Goal: Task Accomplishment & Management: Complete application form

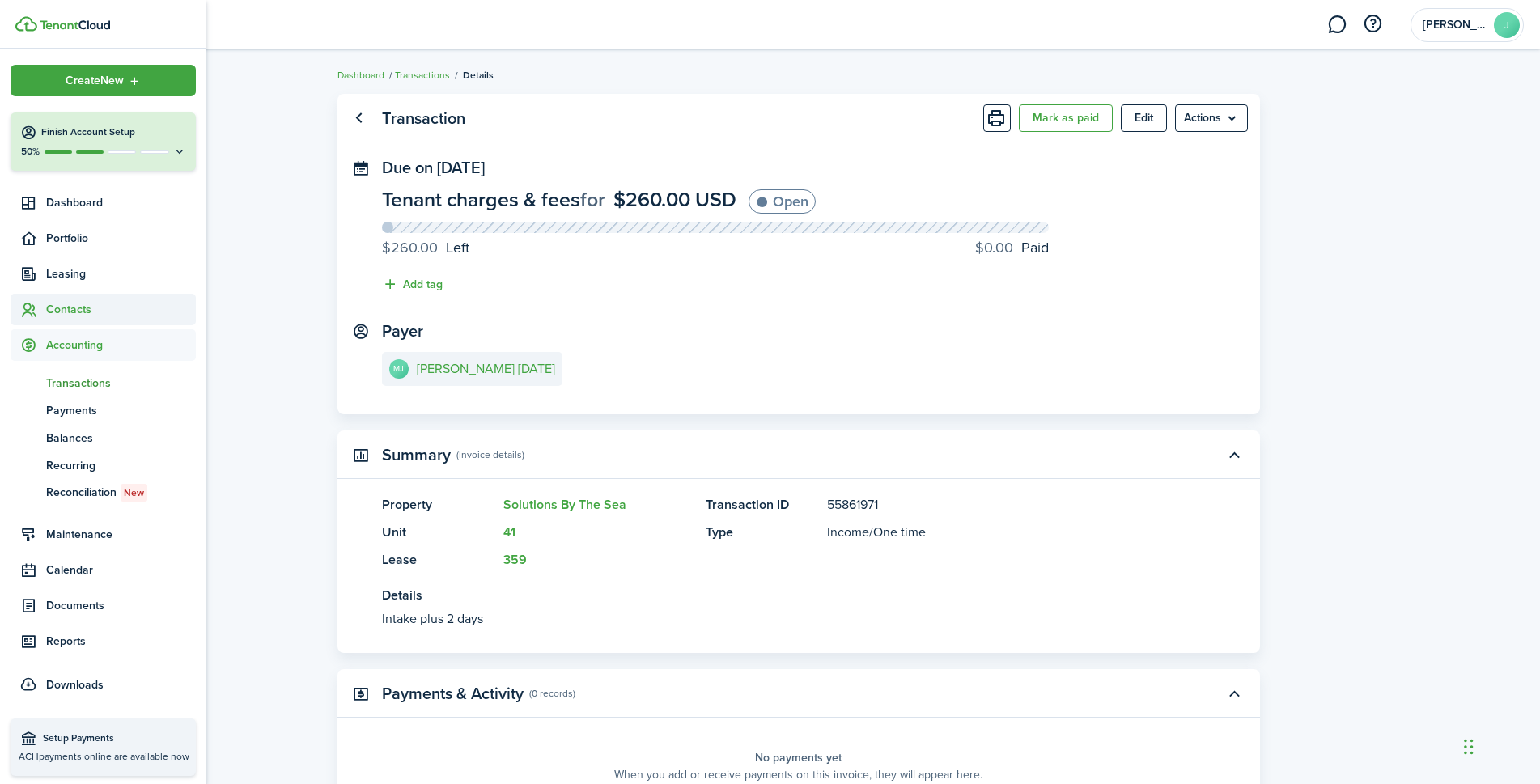
click at [74, 309] on span "Contacts" at bounding box center [121, 309] width 150 height 17
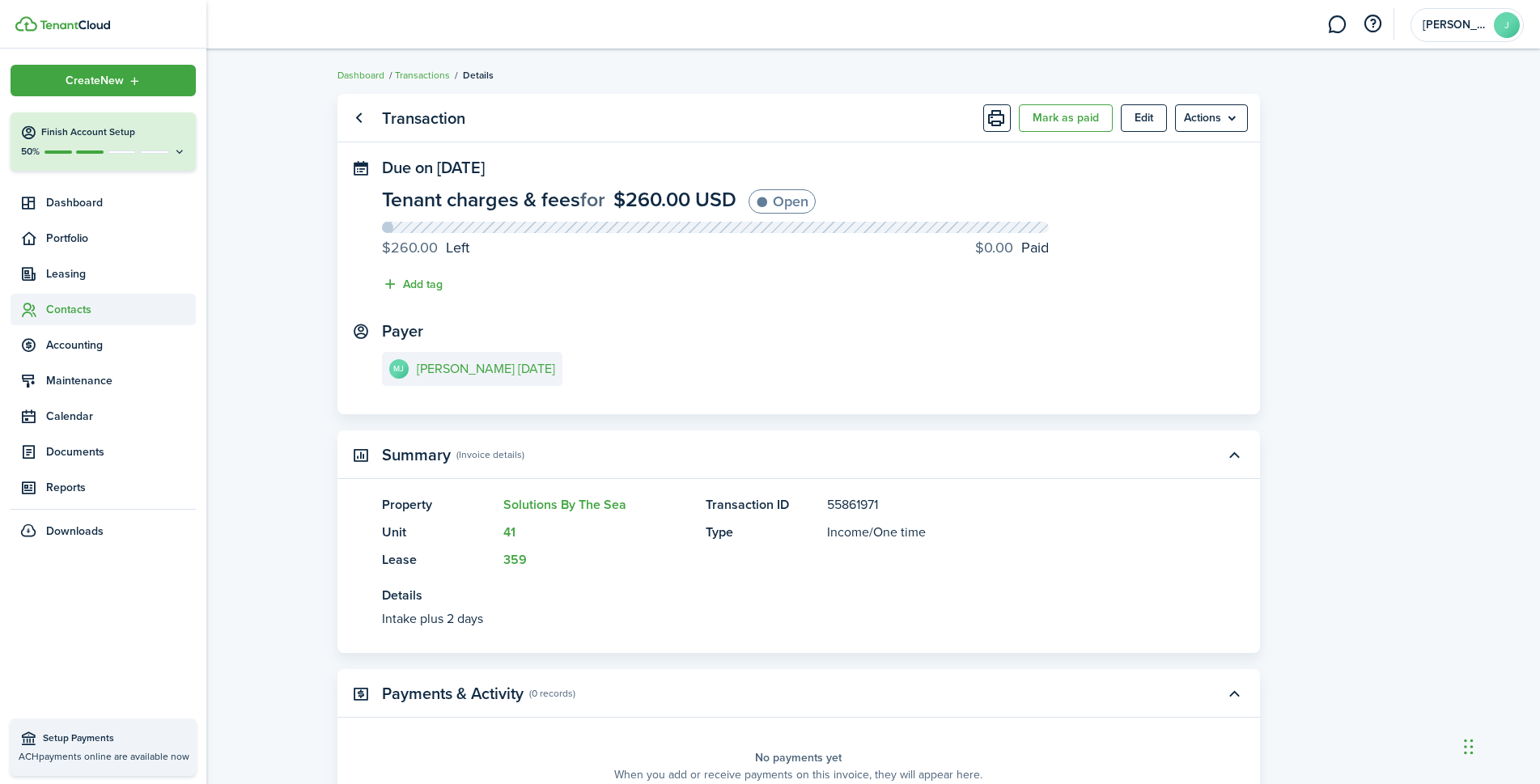
click at [75, 314] on span "Contacts" at bounding box center [121, 309] width 150 height 17
click at [72, 346] on span "Tenants" at bounding box center [121, 348] width 150 height 17
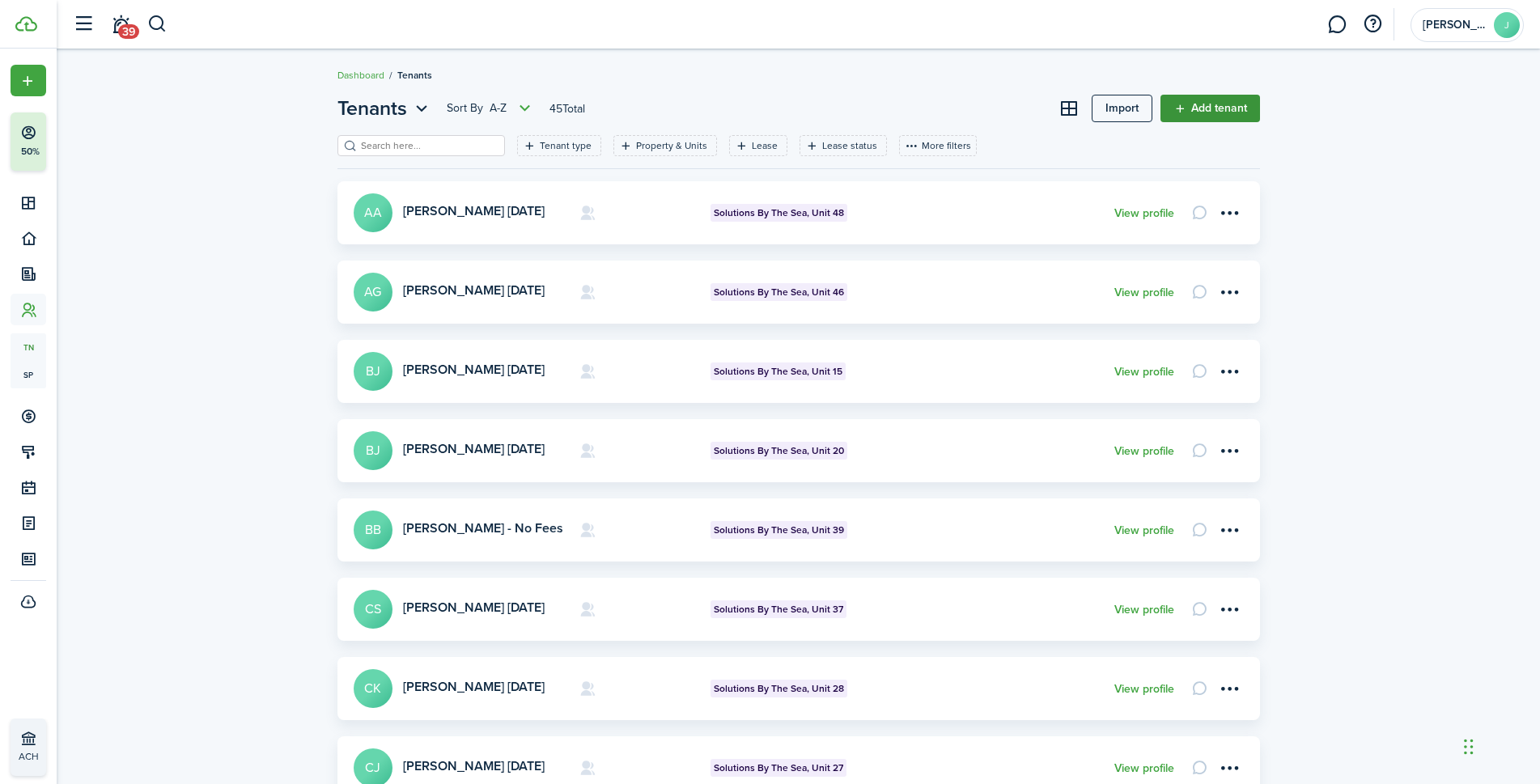
click at [1207, 115] on link "Add tenant" at bounding box center [1210, 109] width 100 height 28
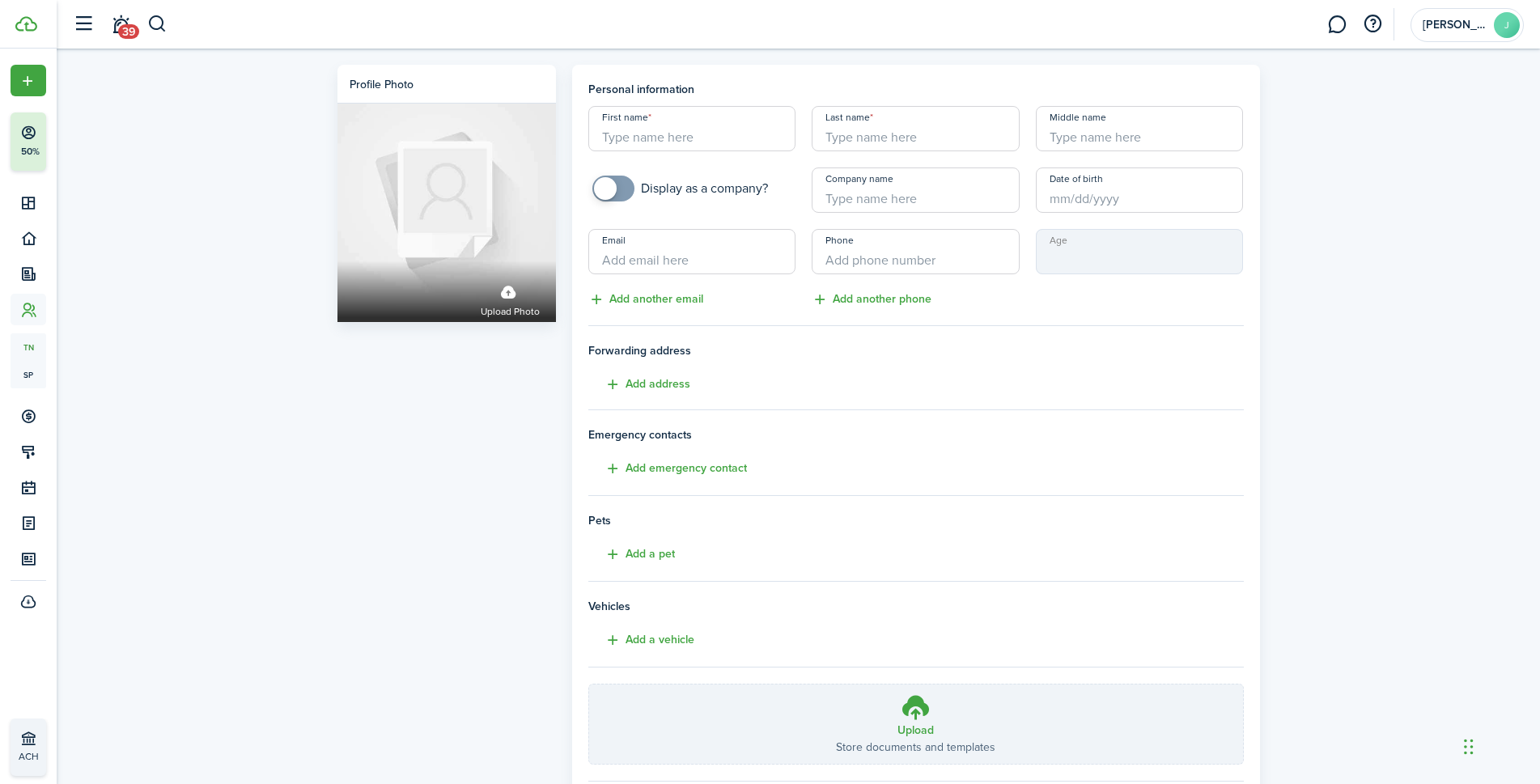
click at [695, 134] on input "First name" at bounding box center [692, 128] width 208 height 45
type input "[PERSON_NAME]"
type input "[PERSON_NAME] [DATE]"
click at [1083, 146] on input "Middle name" at bounding box center [1140, 128] width 208 height 45
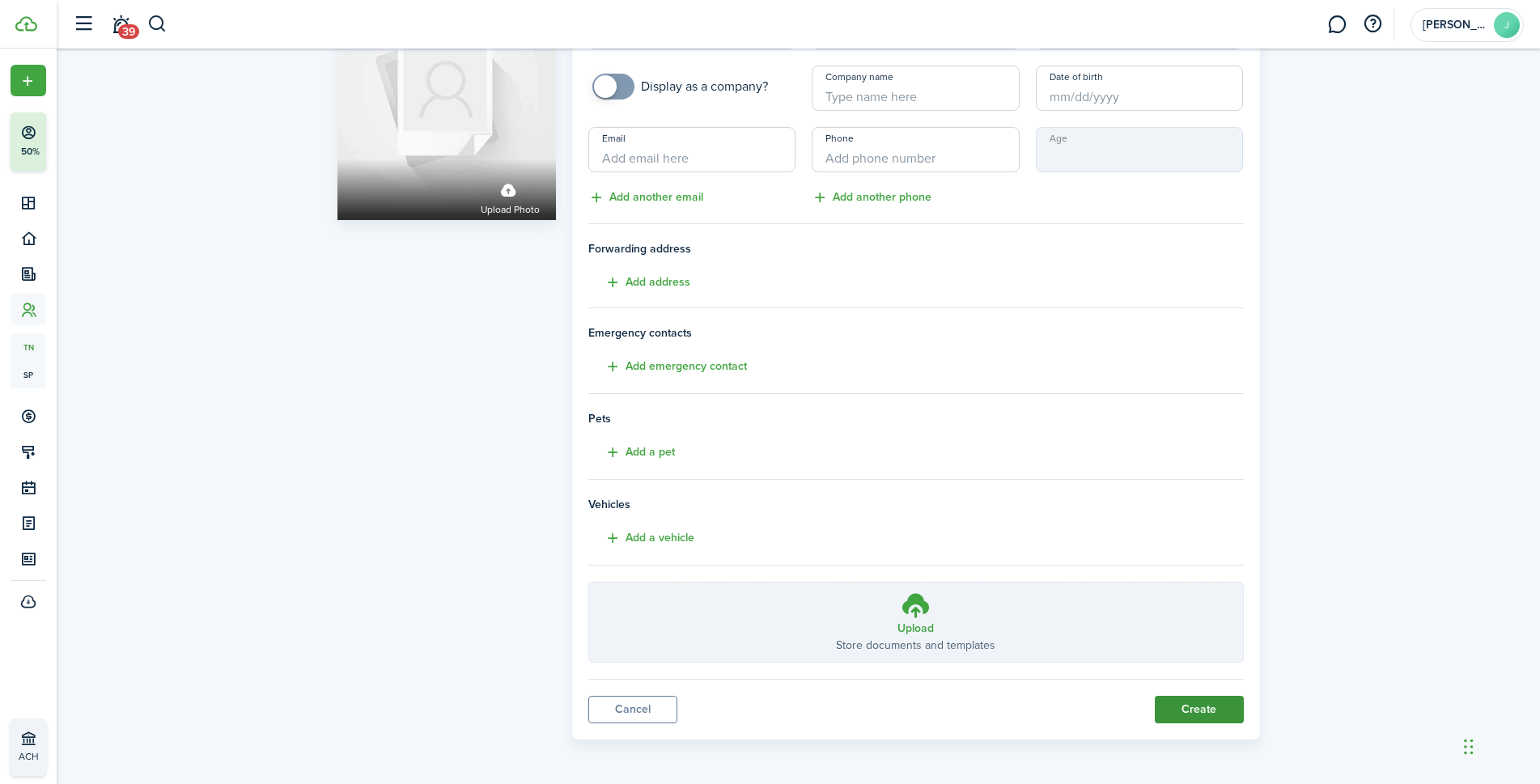
type input "$200 WK"
click at [1201, 700] on button "Create" at bounding box center [1200, 709] width 89 height 28
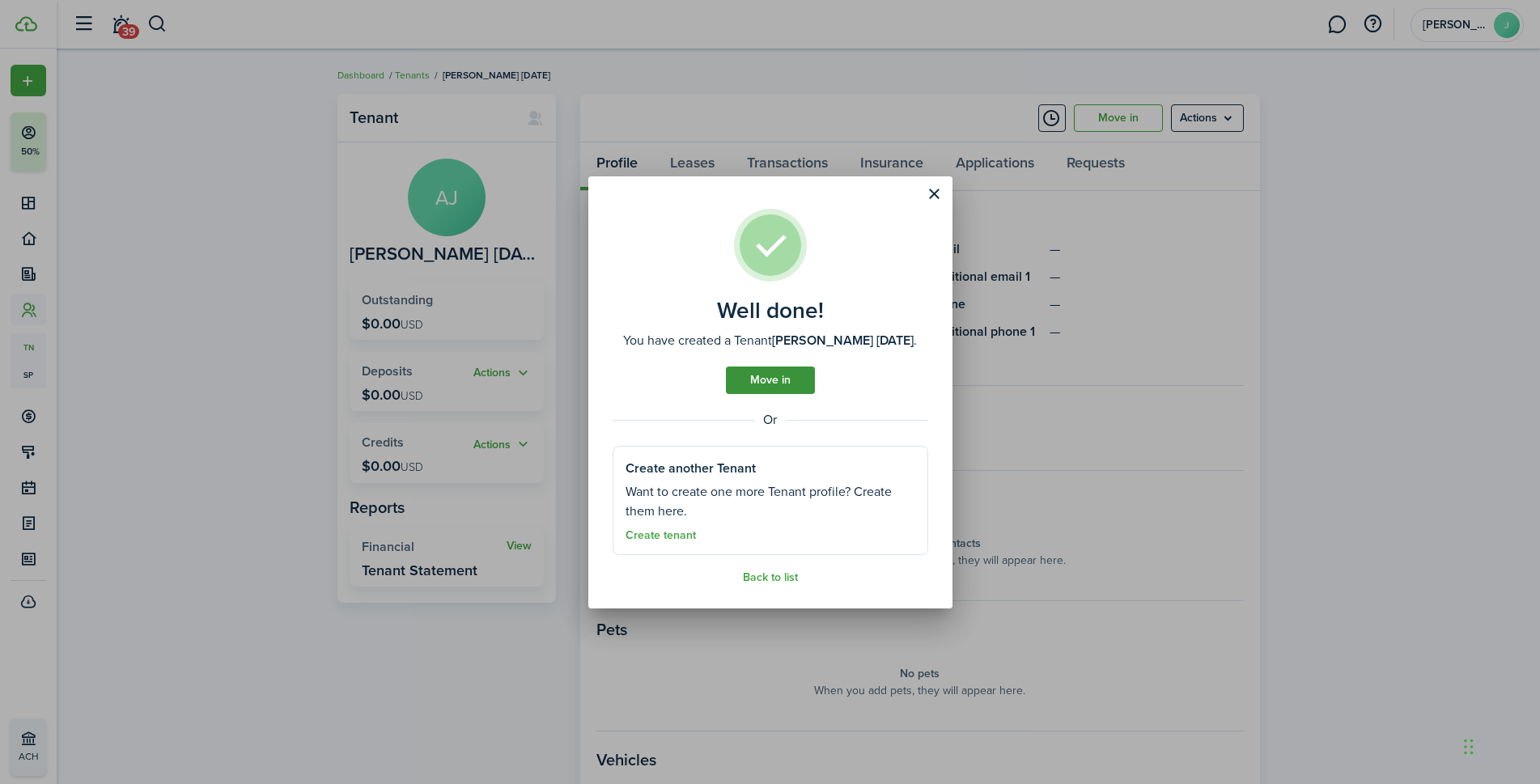
click at [771, 379] on link "Move in" at bounding box center [770, 380] width 89 height 28
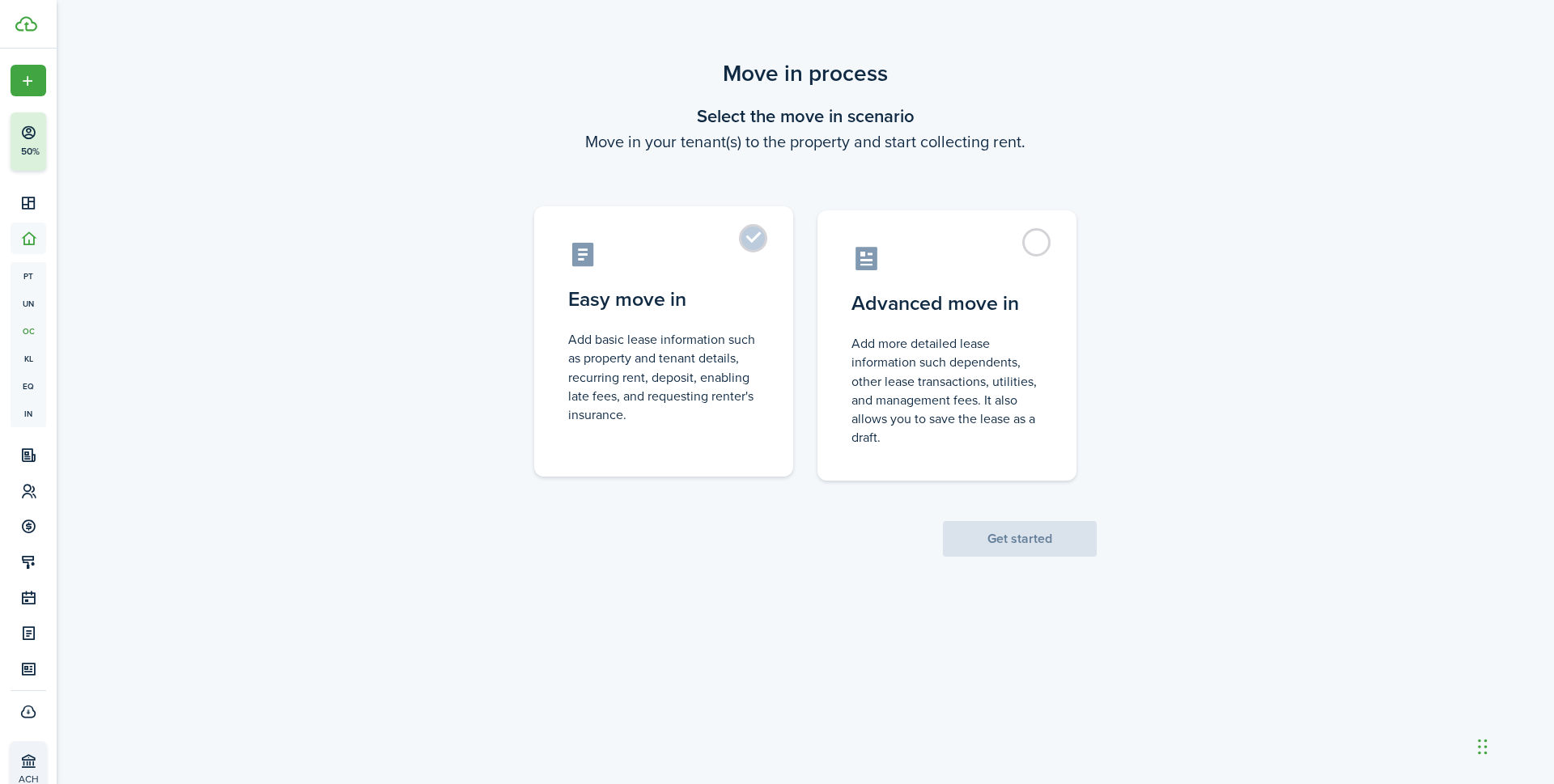
click at [703, 326] on label "Easy move in Add basic lease information such as property and tenant details, r…" at bounding box center [663, 341] width 259 height 270
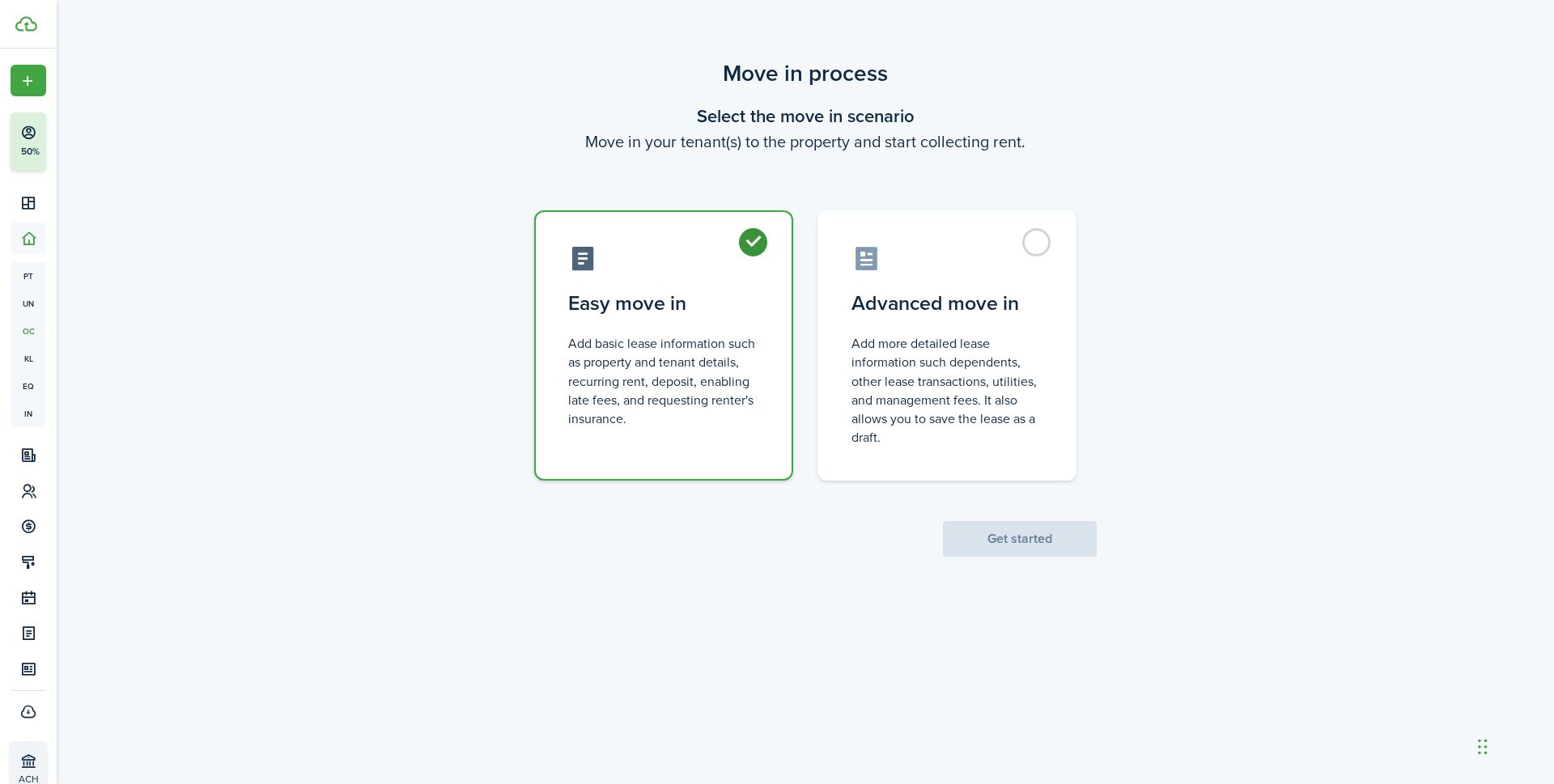
radio input "true"
click at [1003, 530] on button "Get started" at bounding box center [1020, 538] width 154 height 36
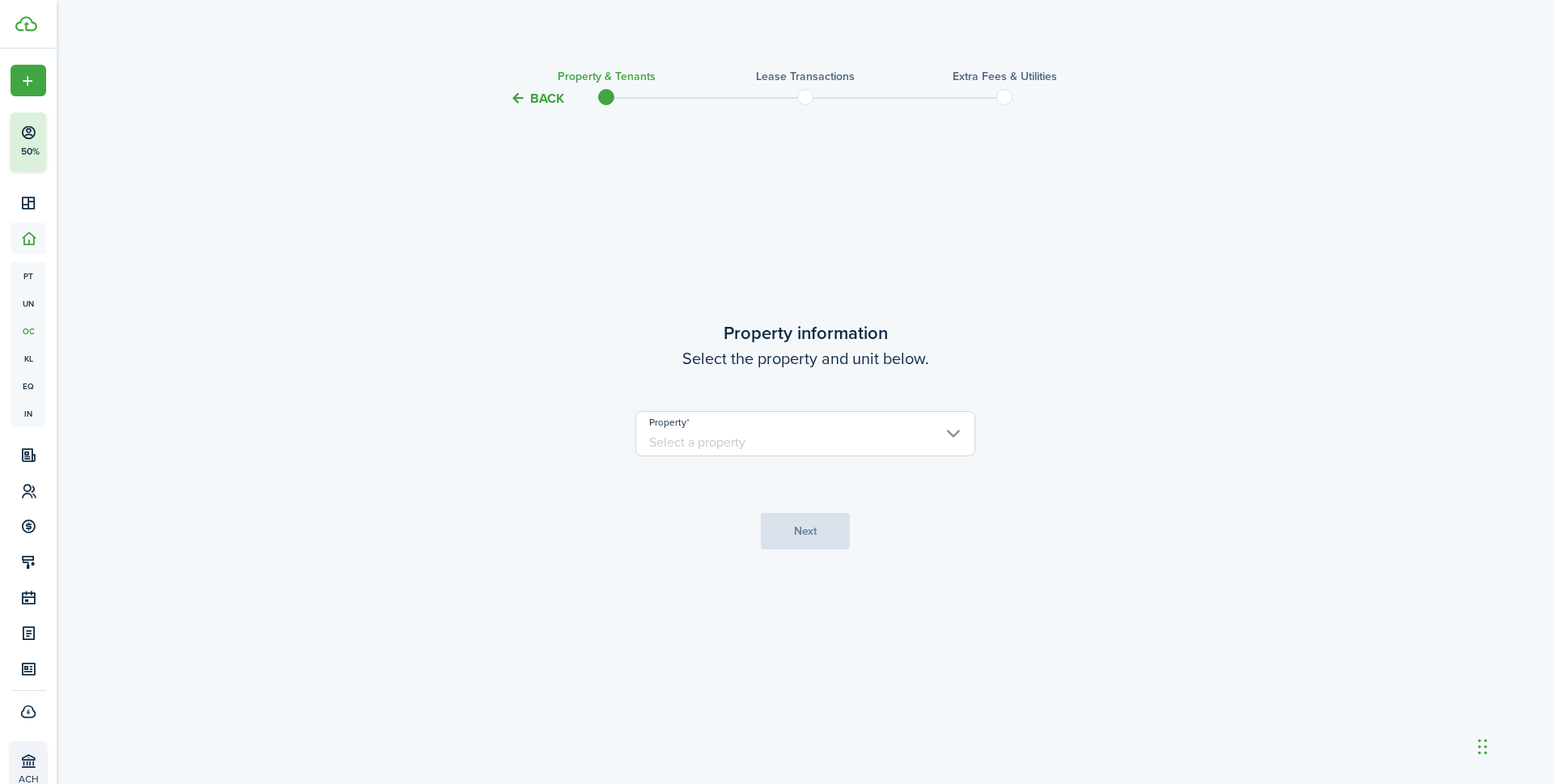
click at [889, 448] on input "Property" at bounding box center [805, 433] width 340 height 45
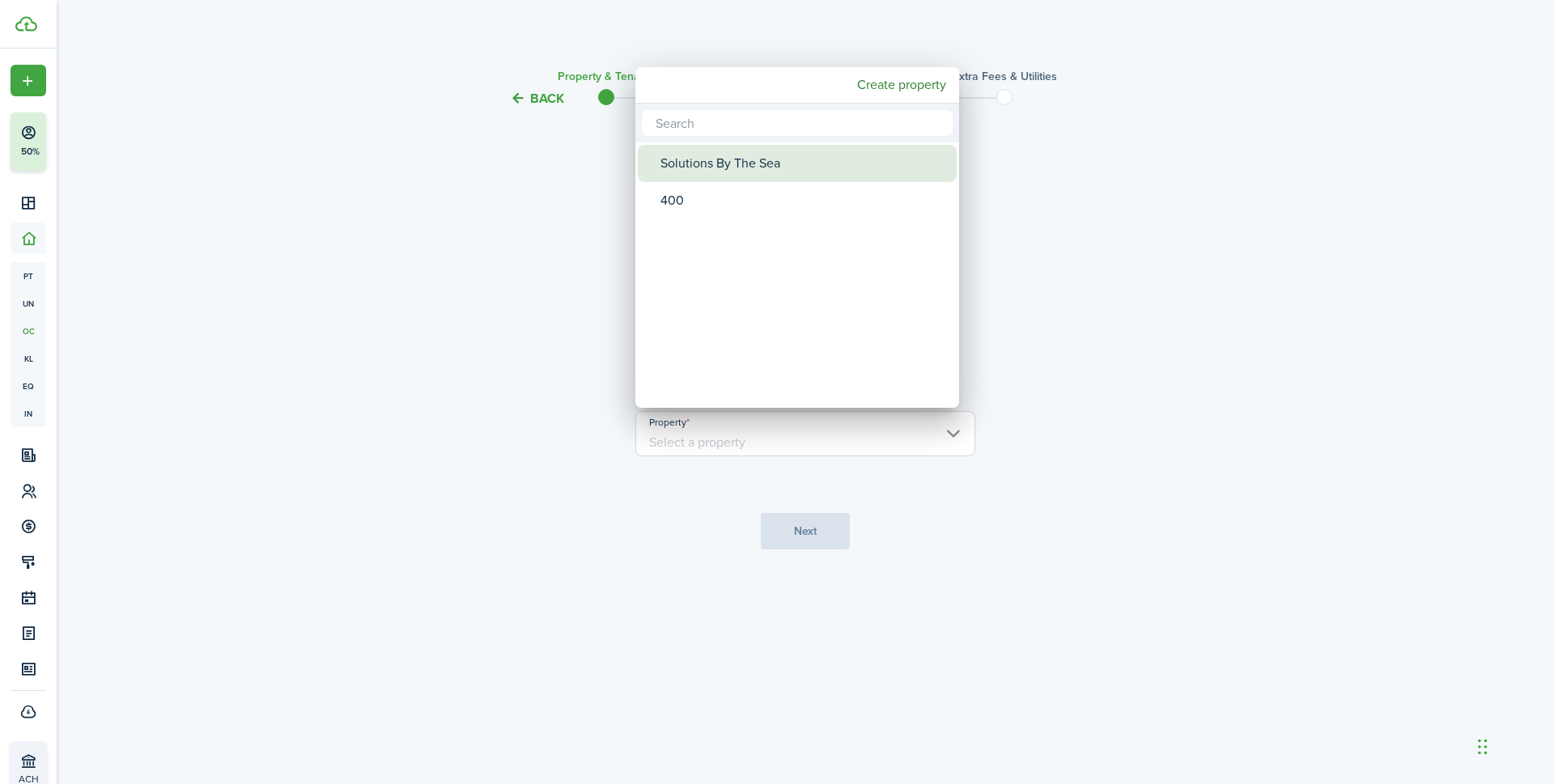
click at [732, 163] on div "Solutions By The Sea" at bounding box center [803, 163] width 286 height 37
type input "Solutions By The Sea"
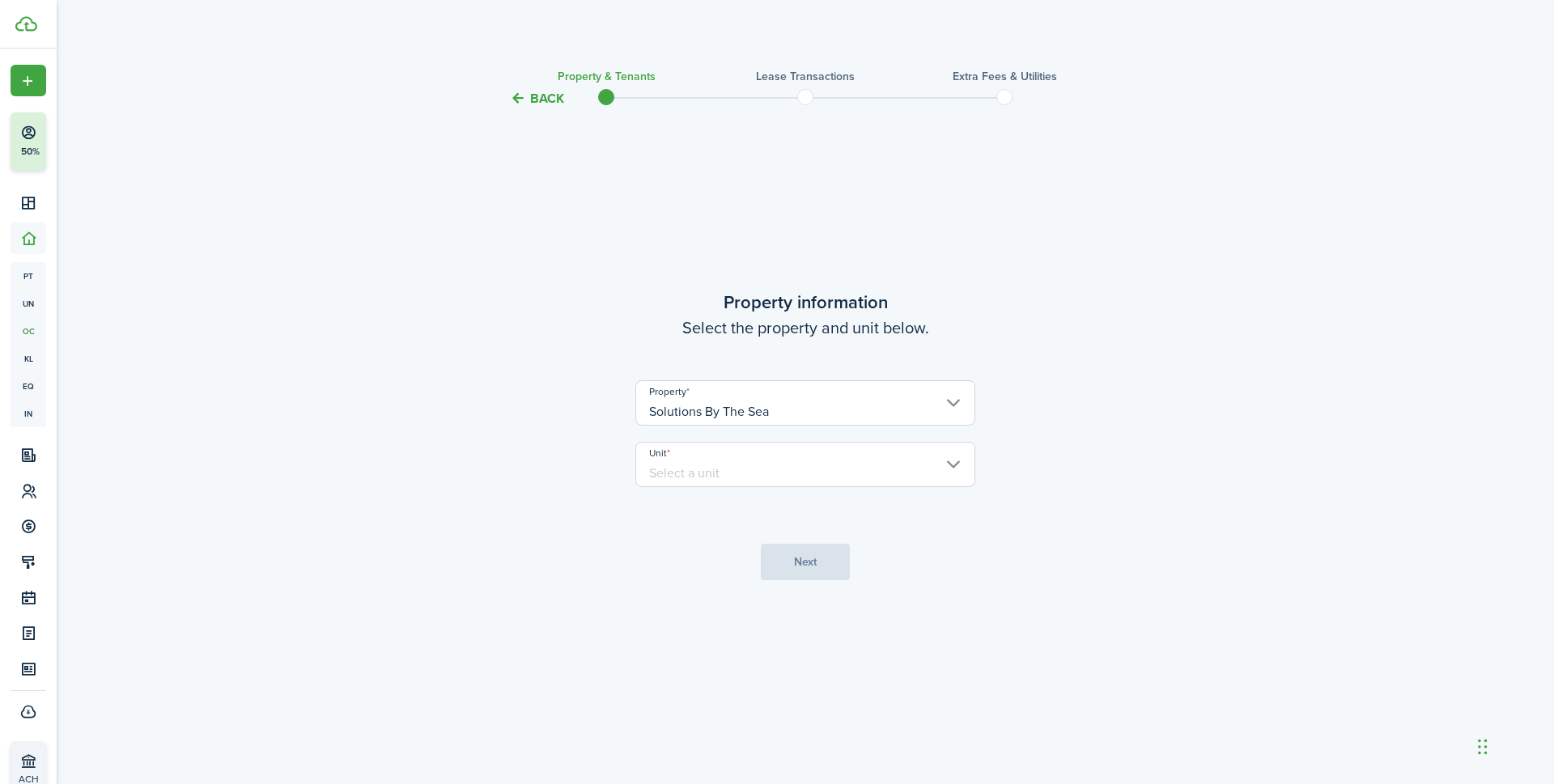
click at [735, 464] on input "Unit" at bounding box center [805, 464] width 340 height 45
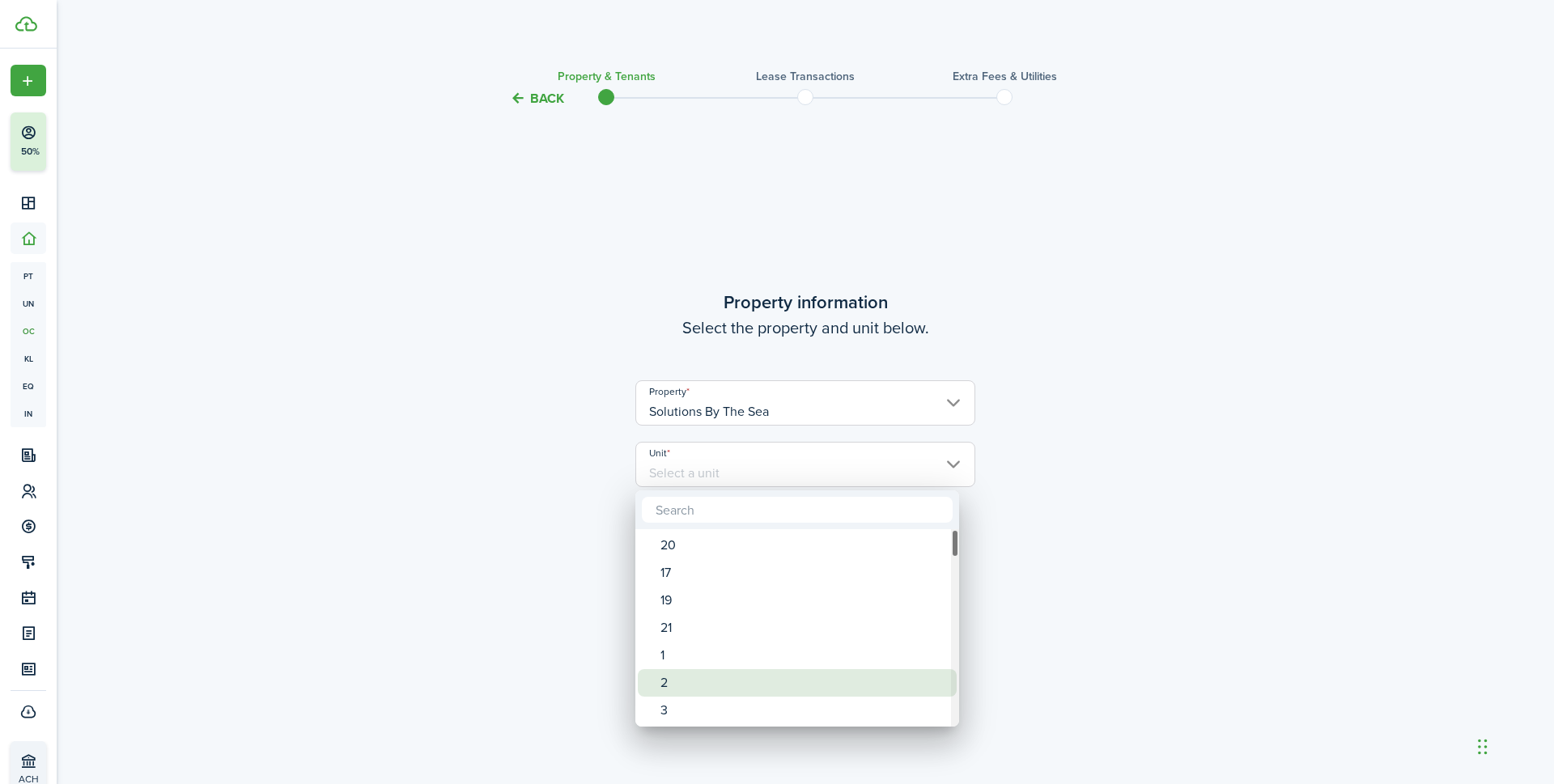
click at [677, 689] on div "2" at bounding box center [803, 682] width 286 height 28
type input "2"
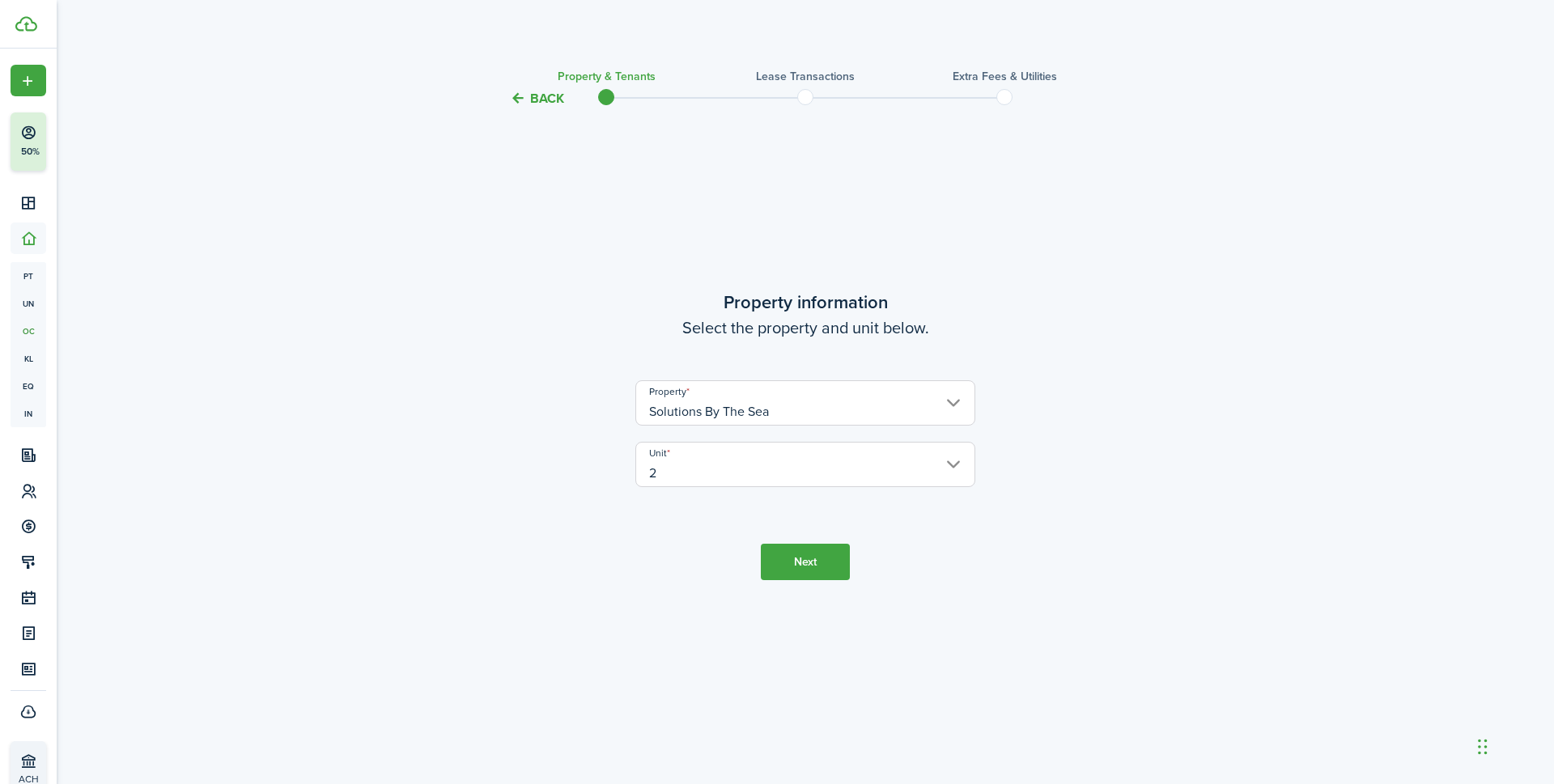
click at [816, 542] on tc-wizard-step "Property information Select the property and unit below. Property Solutions By …" at bounding box center [804, 434] width 679 height 610
click at [816, 551] on button "Next" at bounding box center [804, 562] width 89 height 37
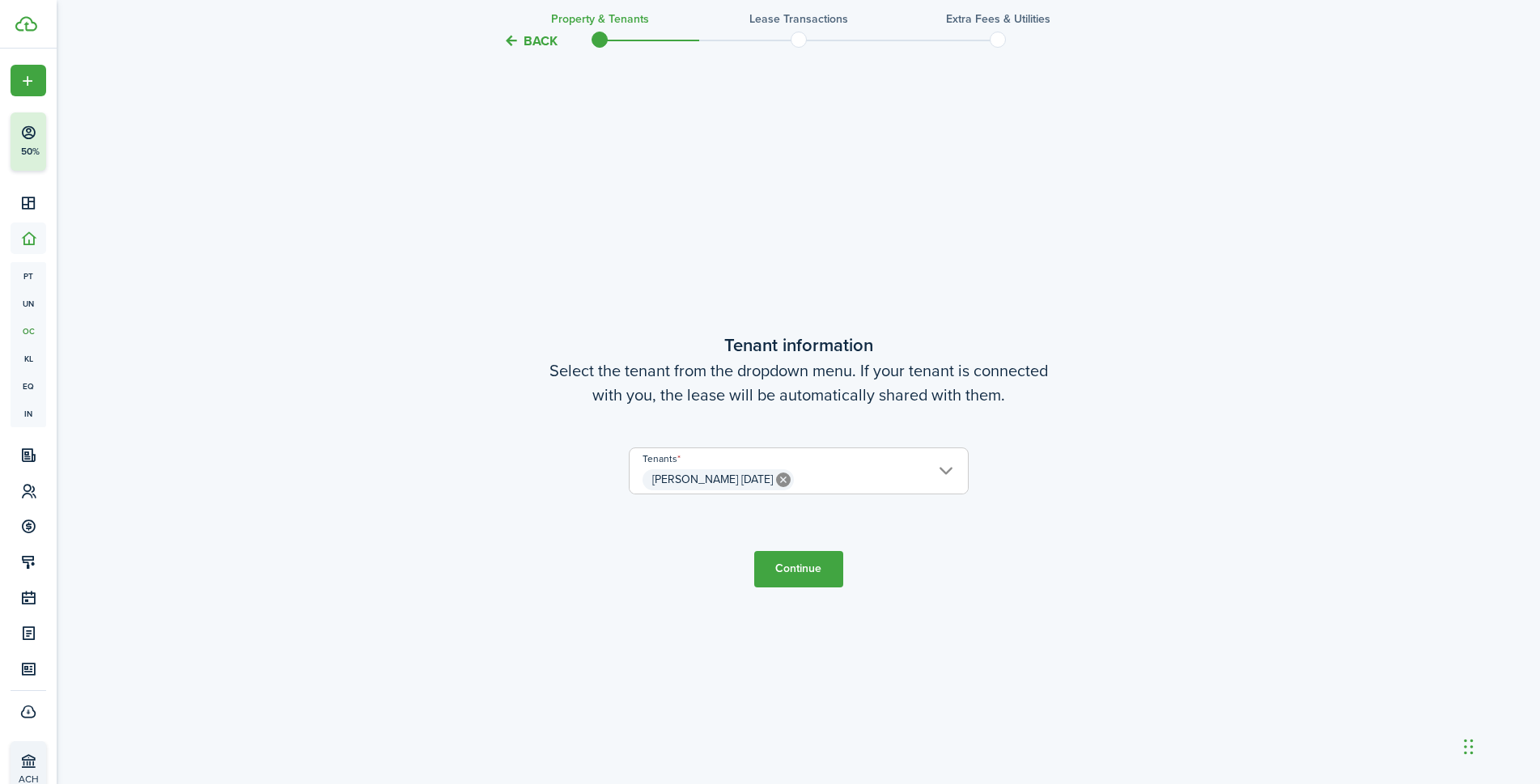
scroll to position [675, 0]
click at [812, 563] on button "Continue" at bounding box center [799, 566] width 89 height 37
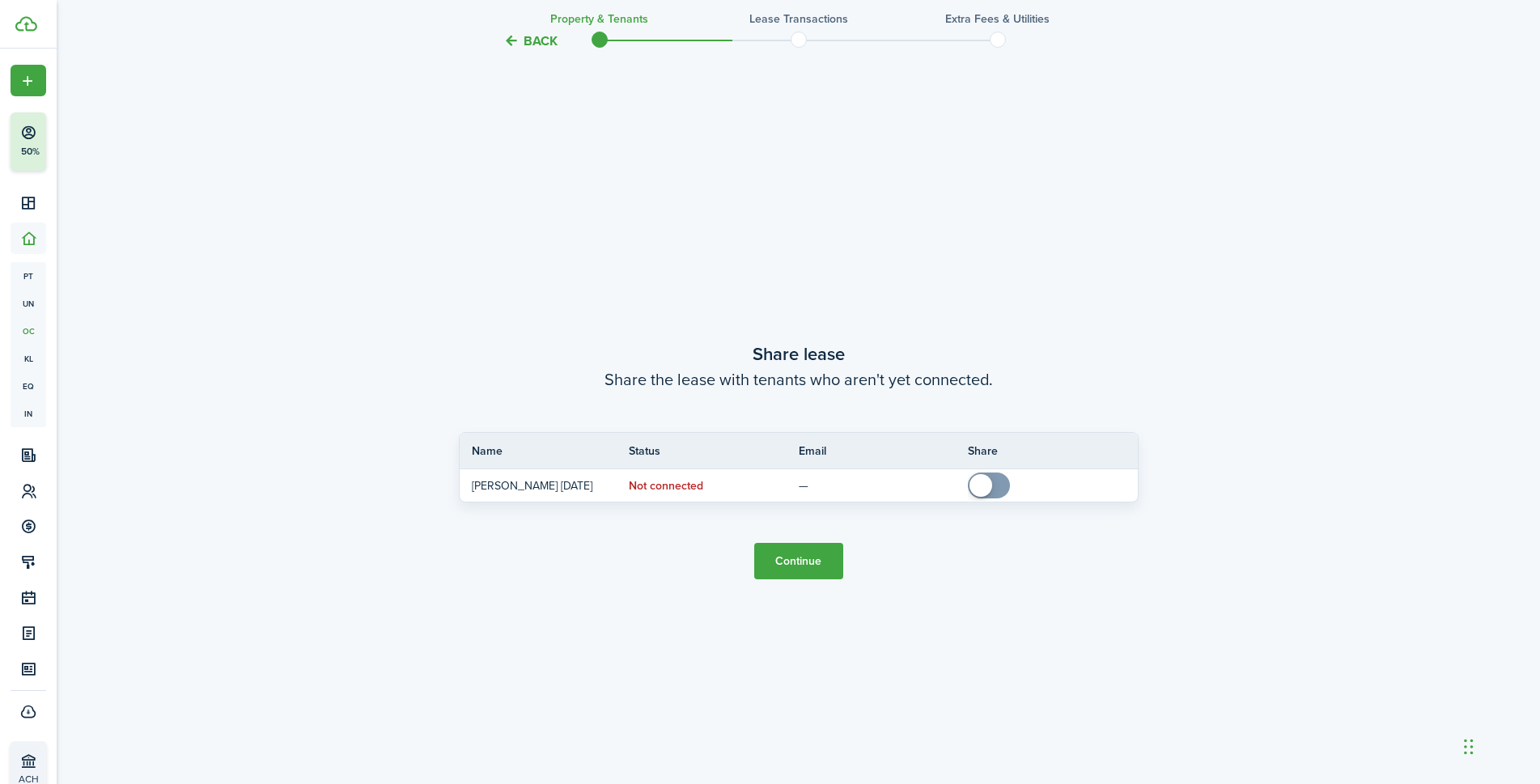
scroll to position [1459, 0]
click at [780, 557] on button "Continue" at bounding box center [799, 557] width 89 height 37
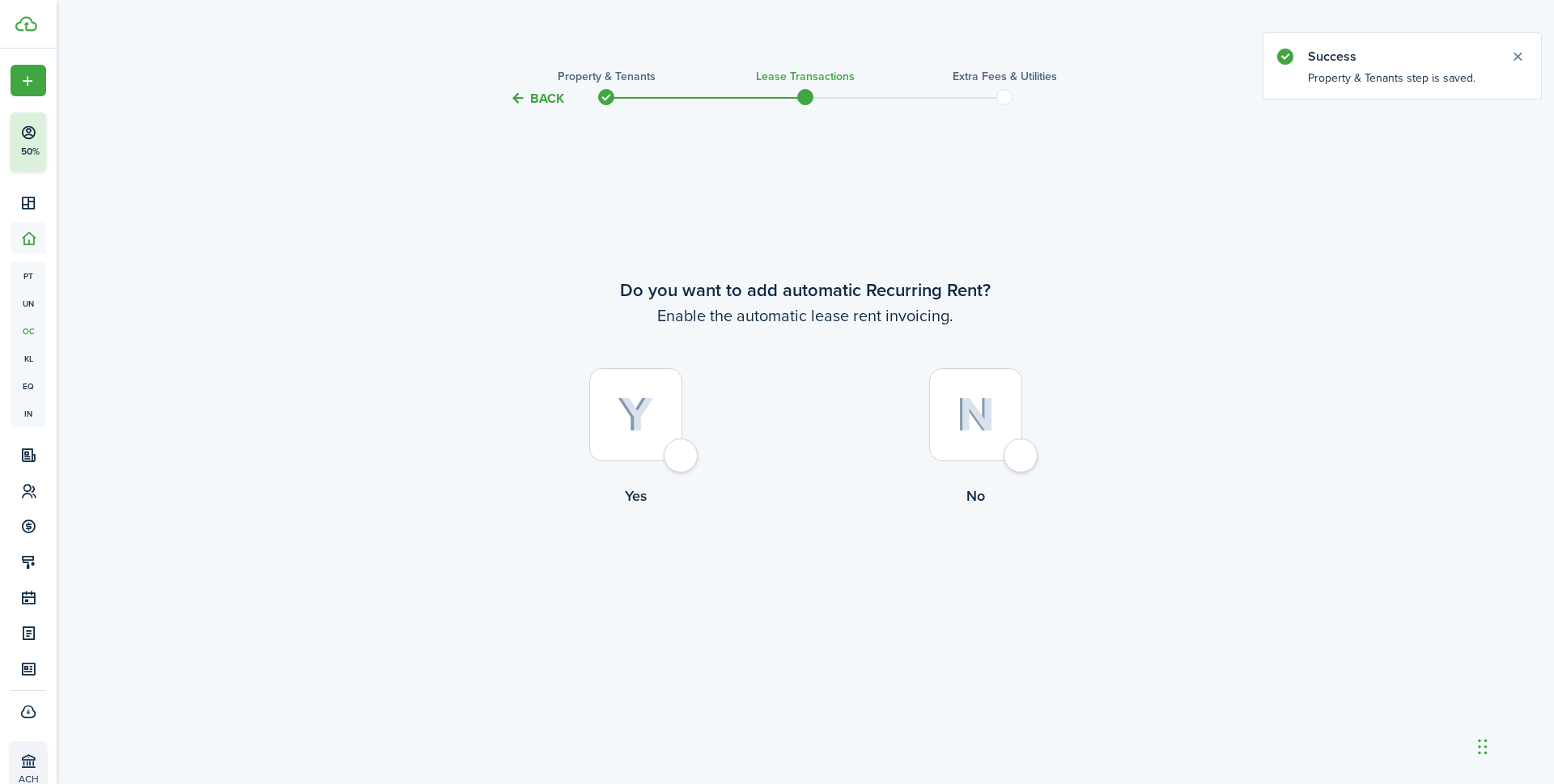
click at [984, 406] on img at bounding box center [975, 414] width 38 height 35
radio input "true"
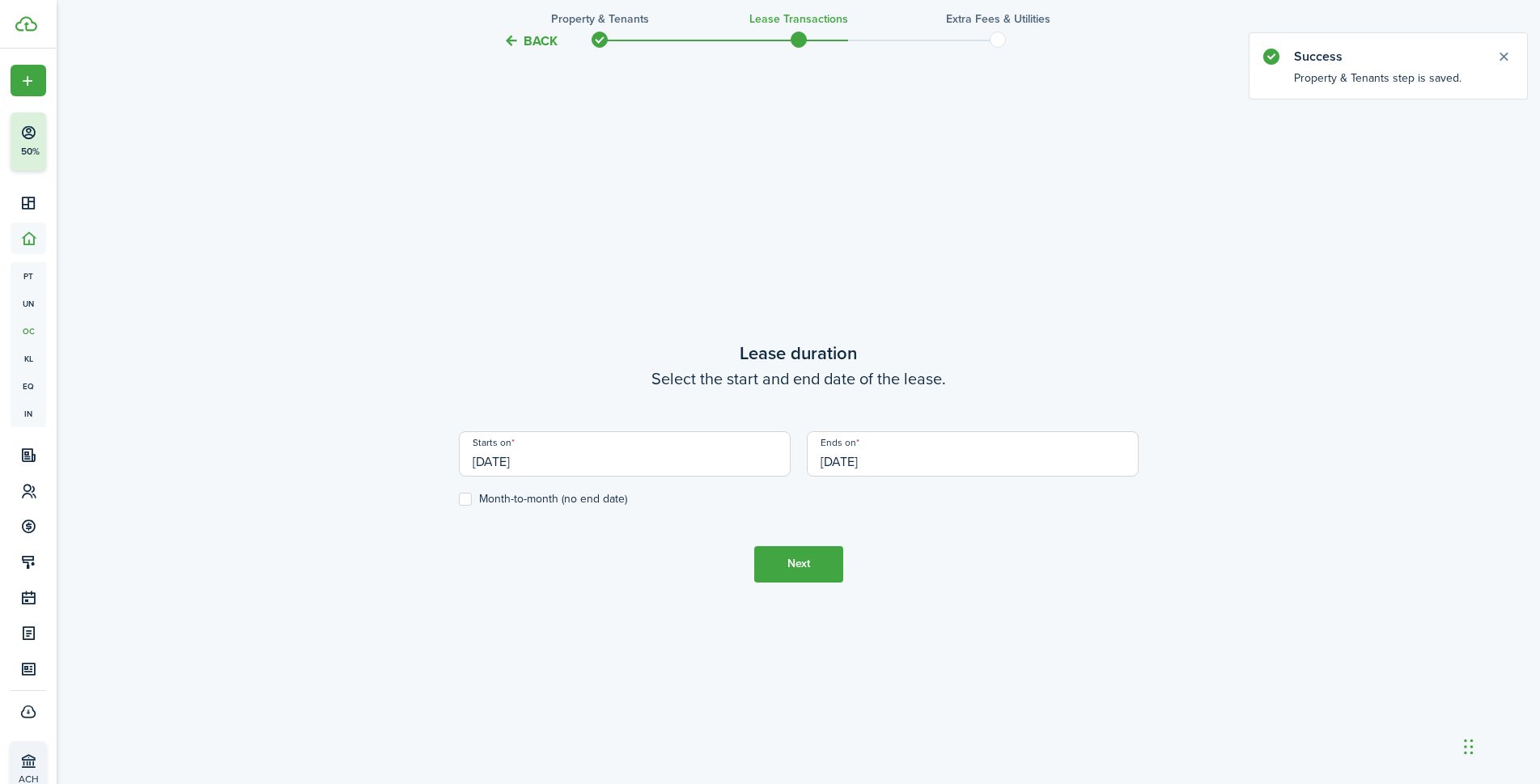
scroll to position [675, 0]
click at [465, 497] on label "Month-to-month (no end date)" at bounding box center [542, 494] width 168 height 12
click at [459, 494] on input "Month-to-month (no end date)" at bounding box center [459, 494] width 1 height 1
checkbox input "true"
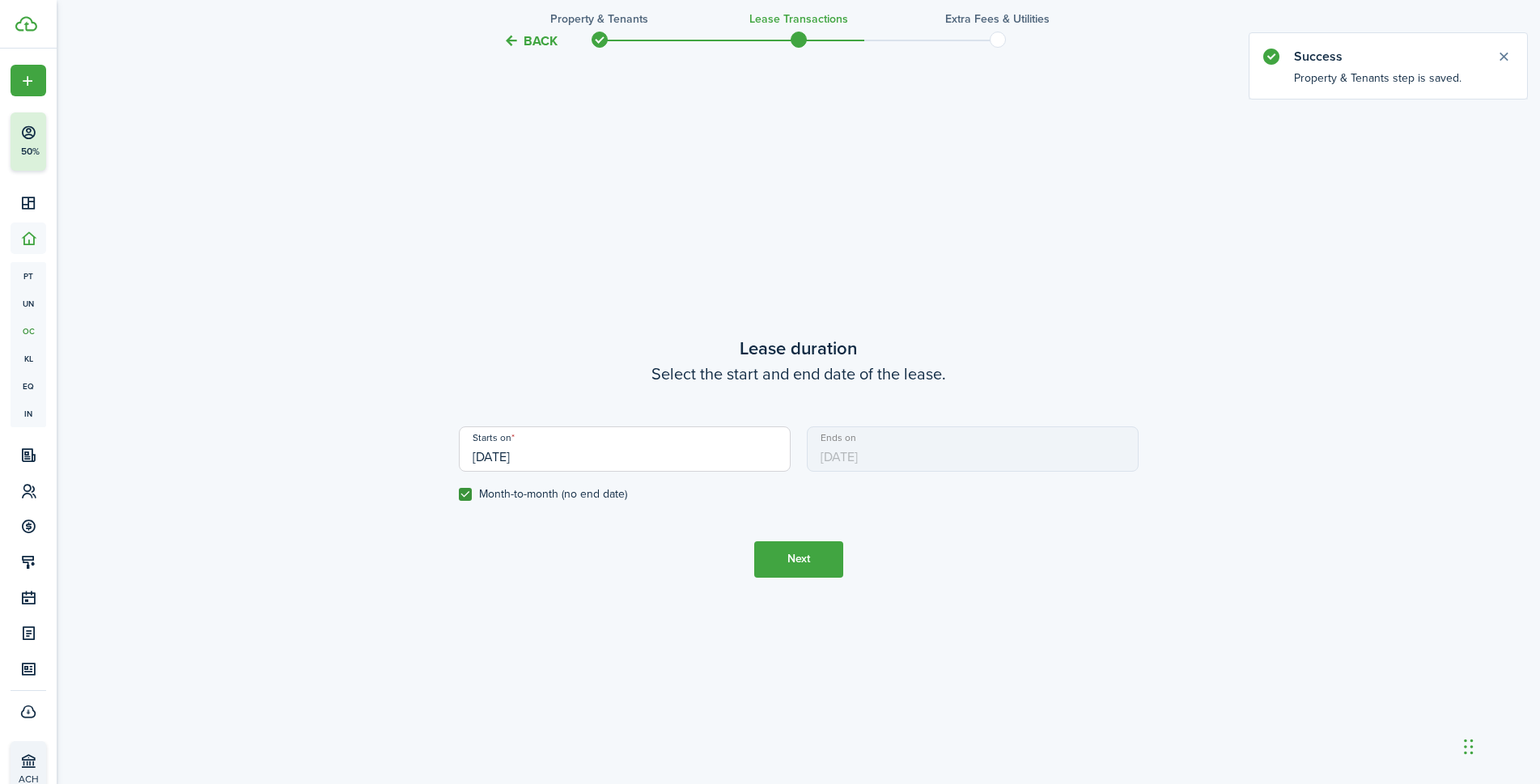
click at [813, 561] on button "Next" at bounding box center [799, 559] width 89 height 37
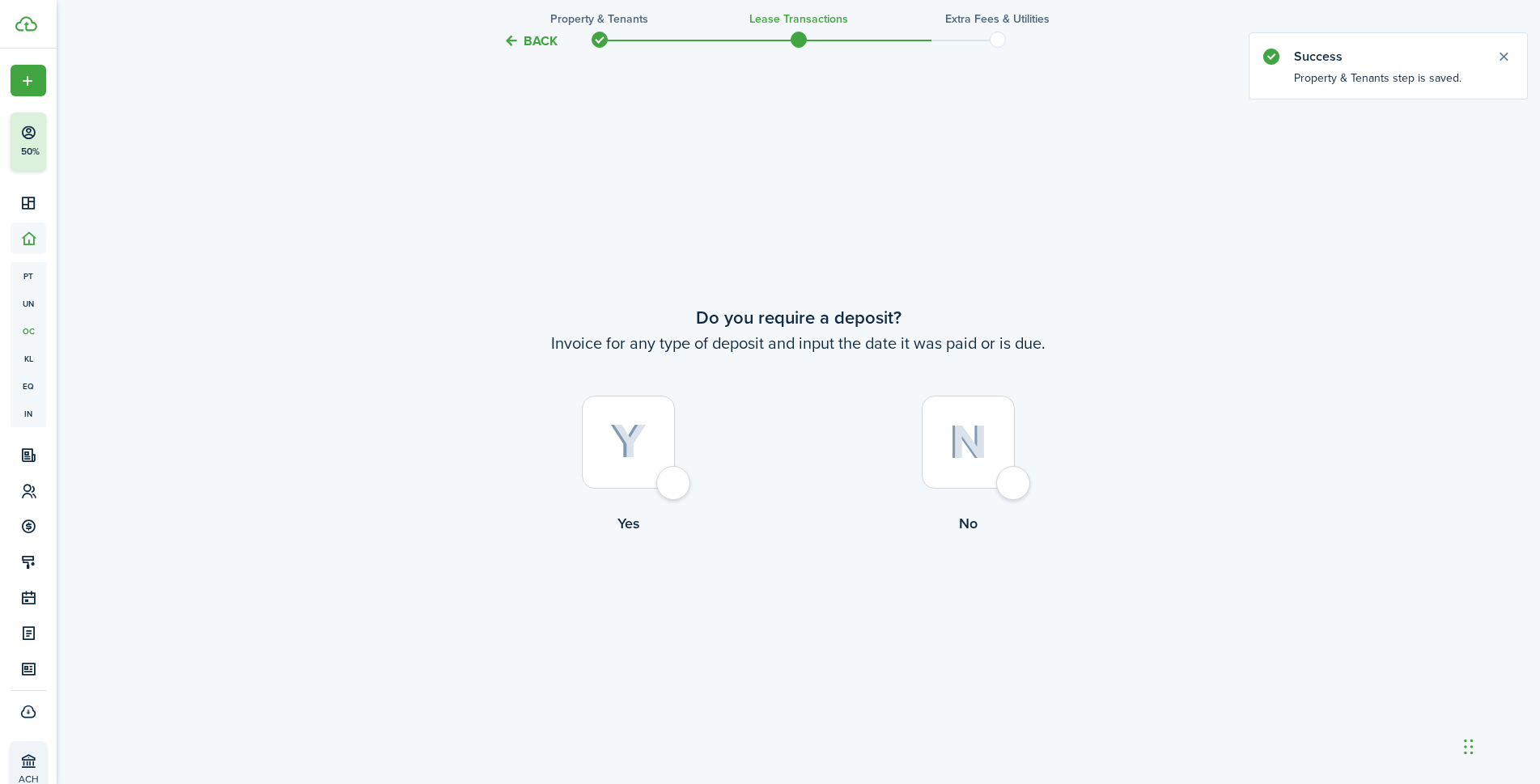
scroll to position [1459, 0]
click at [968, 433] on img at bounding box center [969, 436] width 38 height 35
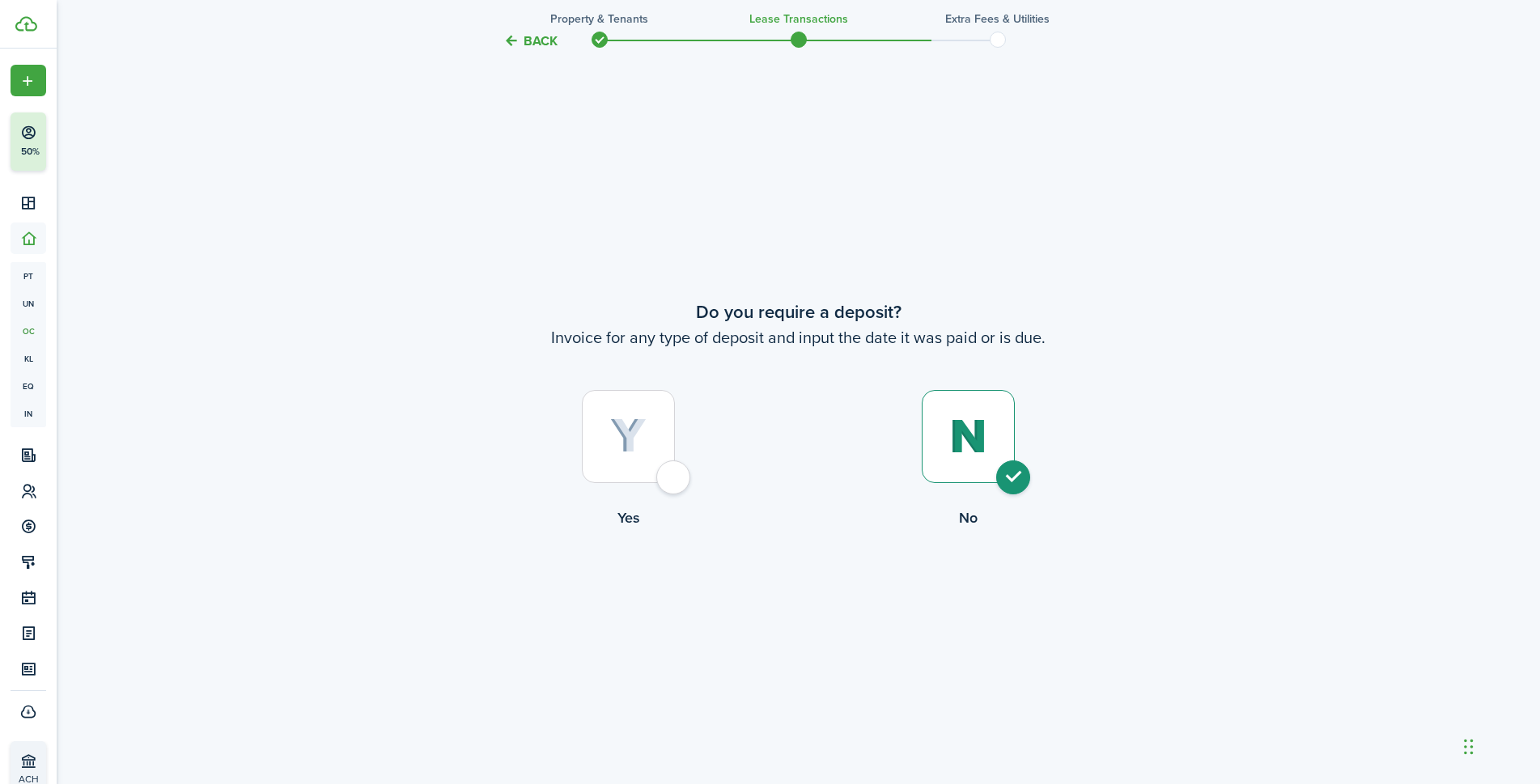
radio input "true"
click at [817, 589] on button "Continue" at bounding box center [799, 595] width 89 height 37
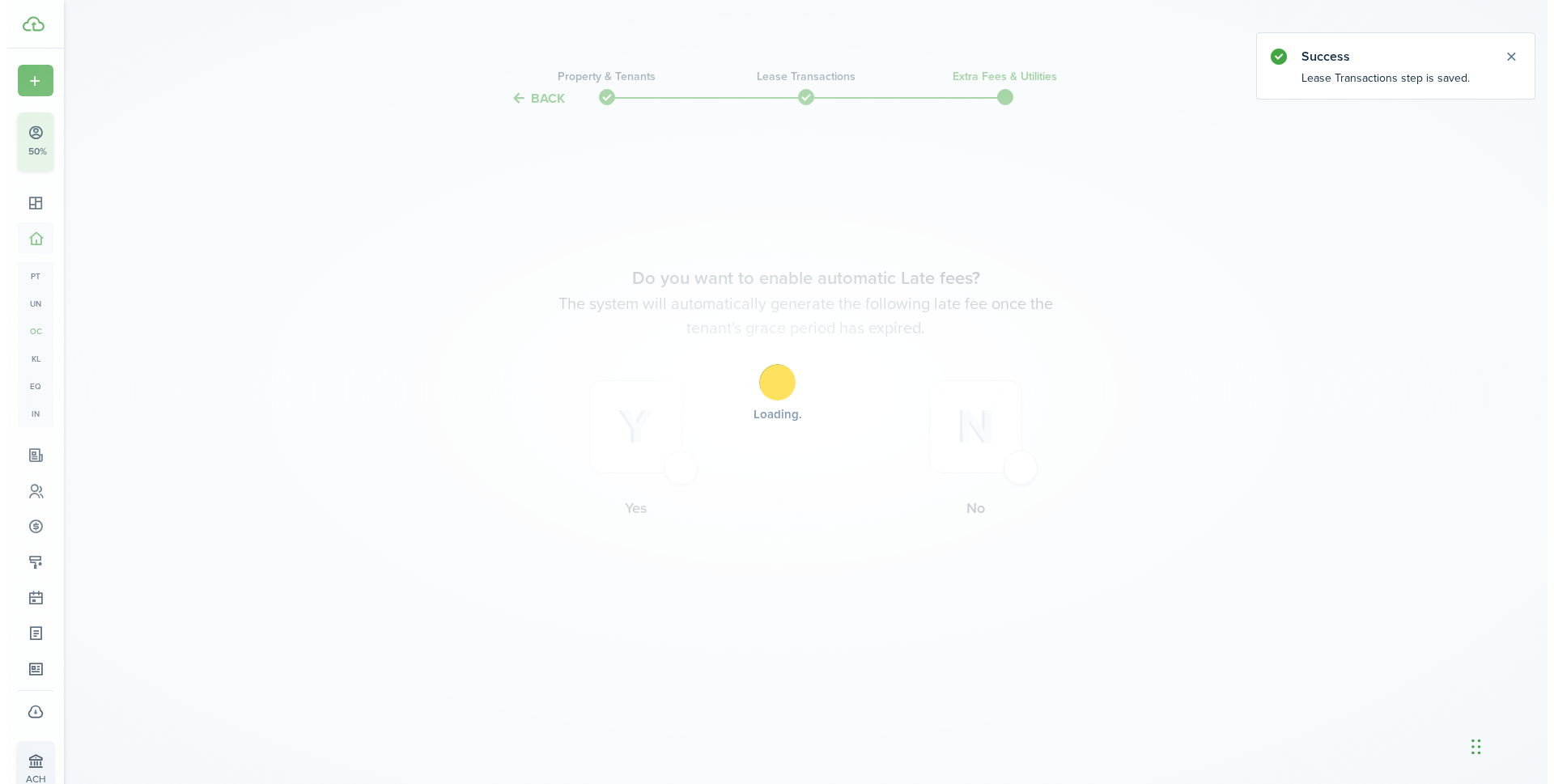
scroll to position [0, 0]
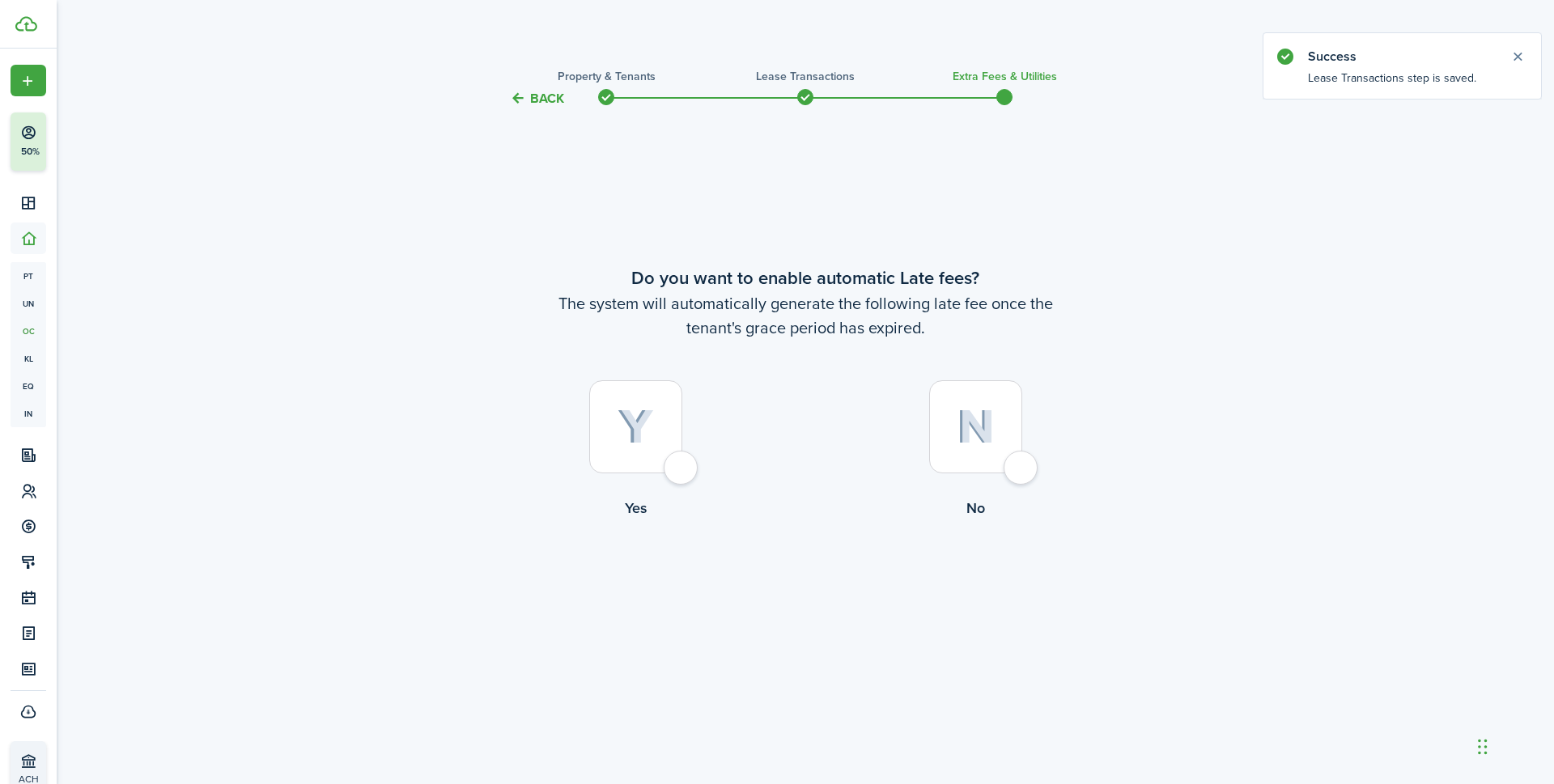
click at [966, 424] on img at bounding box center [975, 427] width 38 height 35
radio input "true"
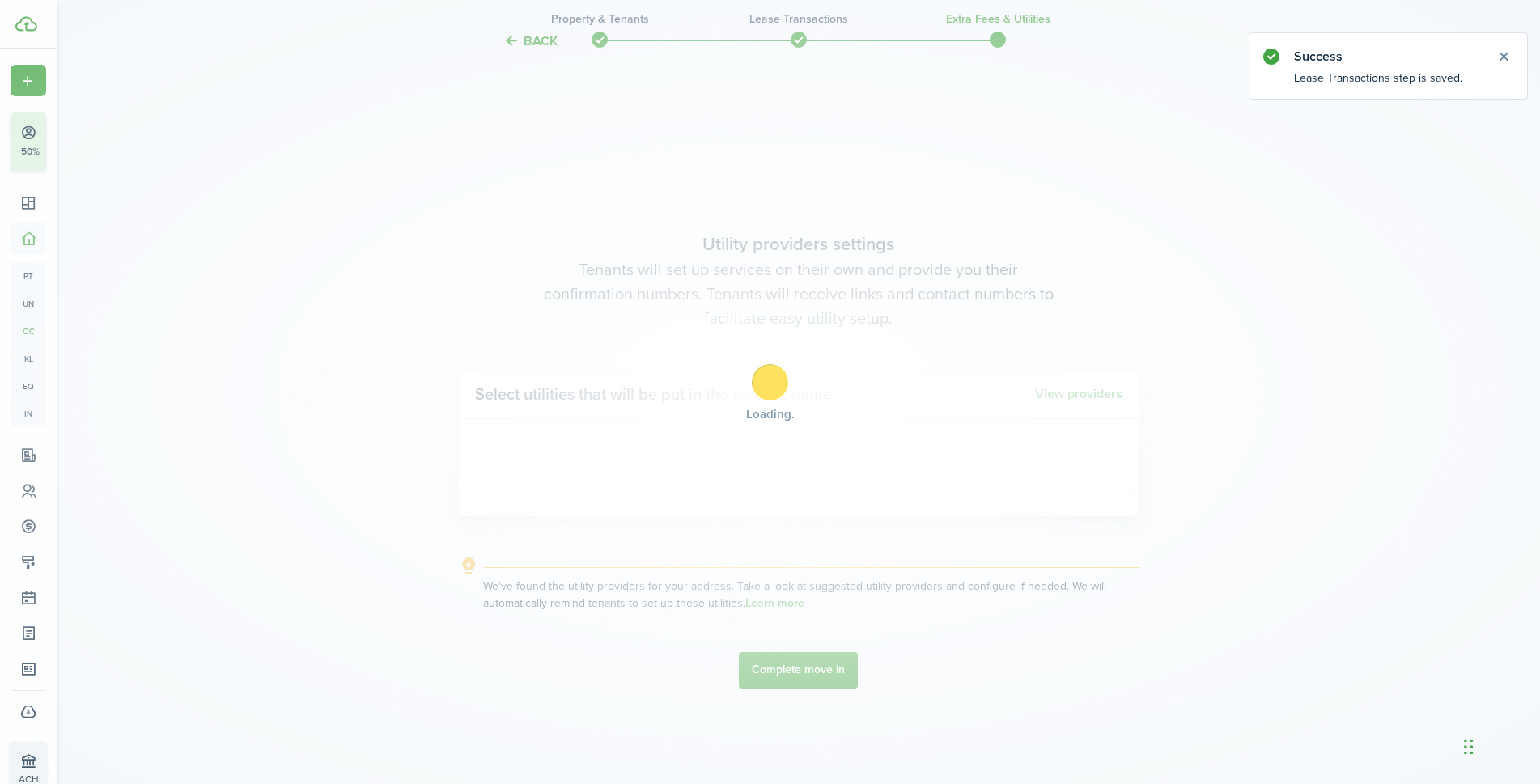
scroll to position [675, 0]
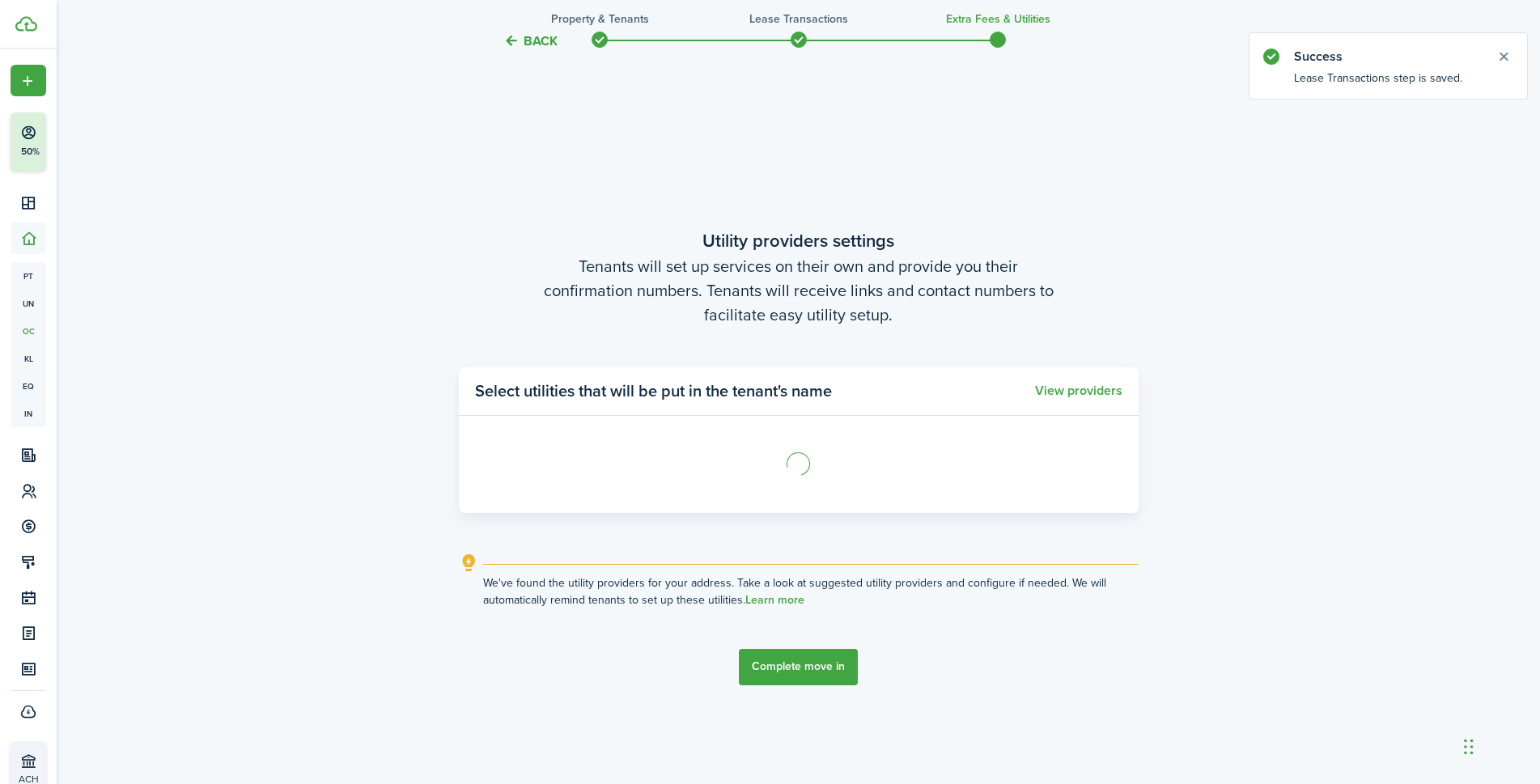
click at [798, 669] on tc-wizard-step "Utility providers settings Tenants will set up services on their own and provid…" at bounding box center [798, 456] width 680 height 784
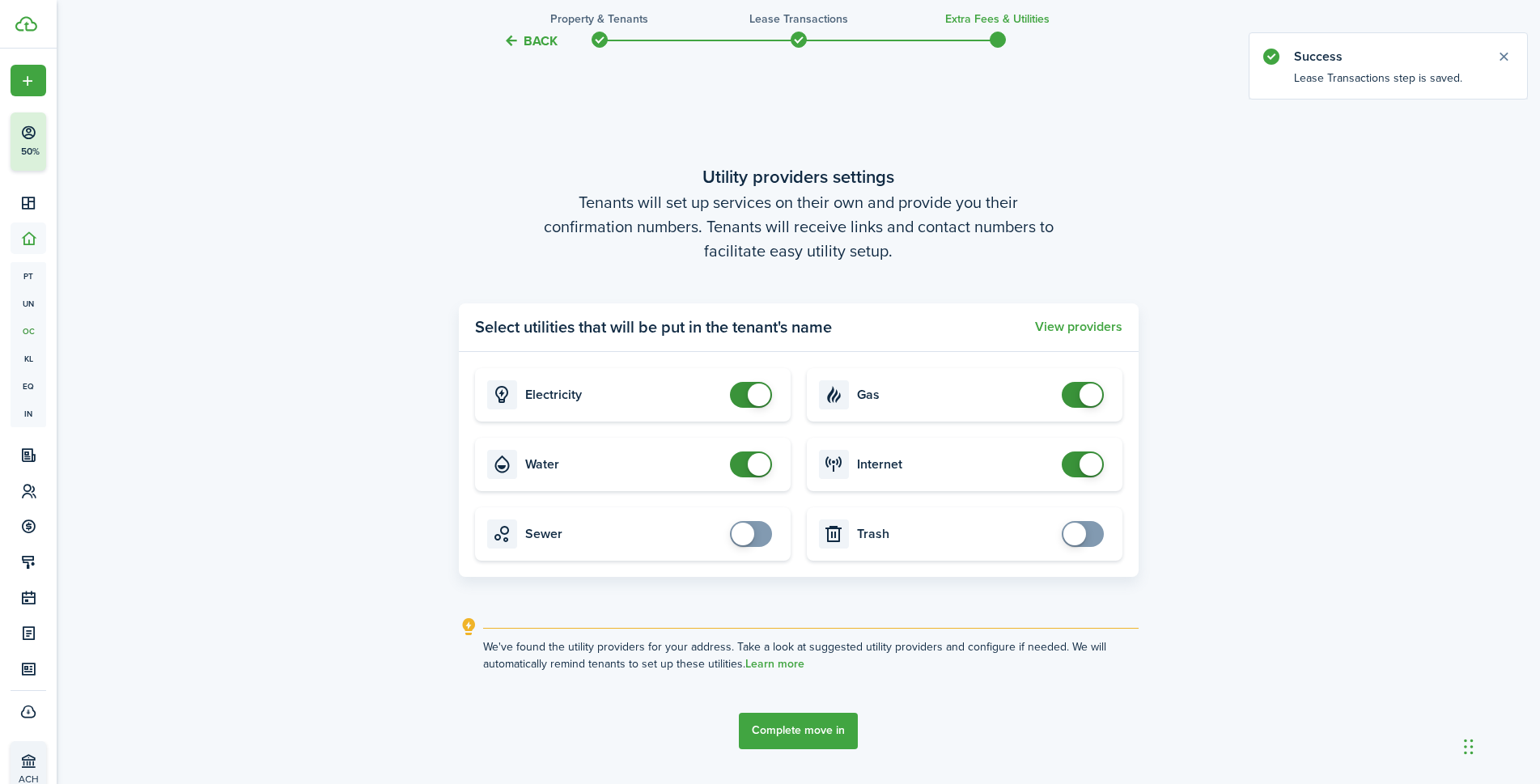
click at [800, 728] on button "Complete move in" at bounding box center [799, 731] width 119 height 37
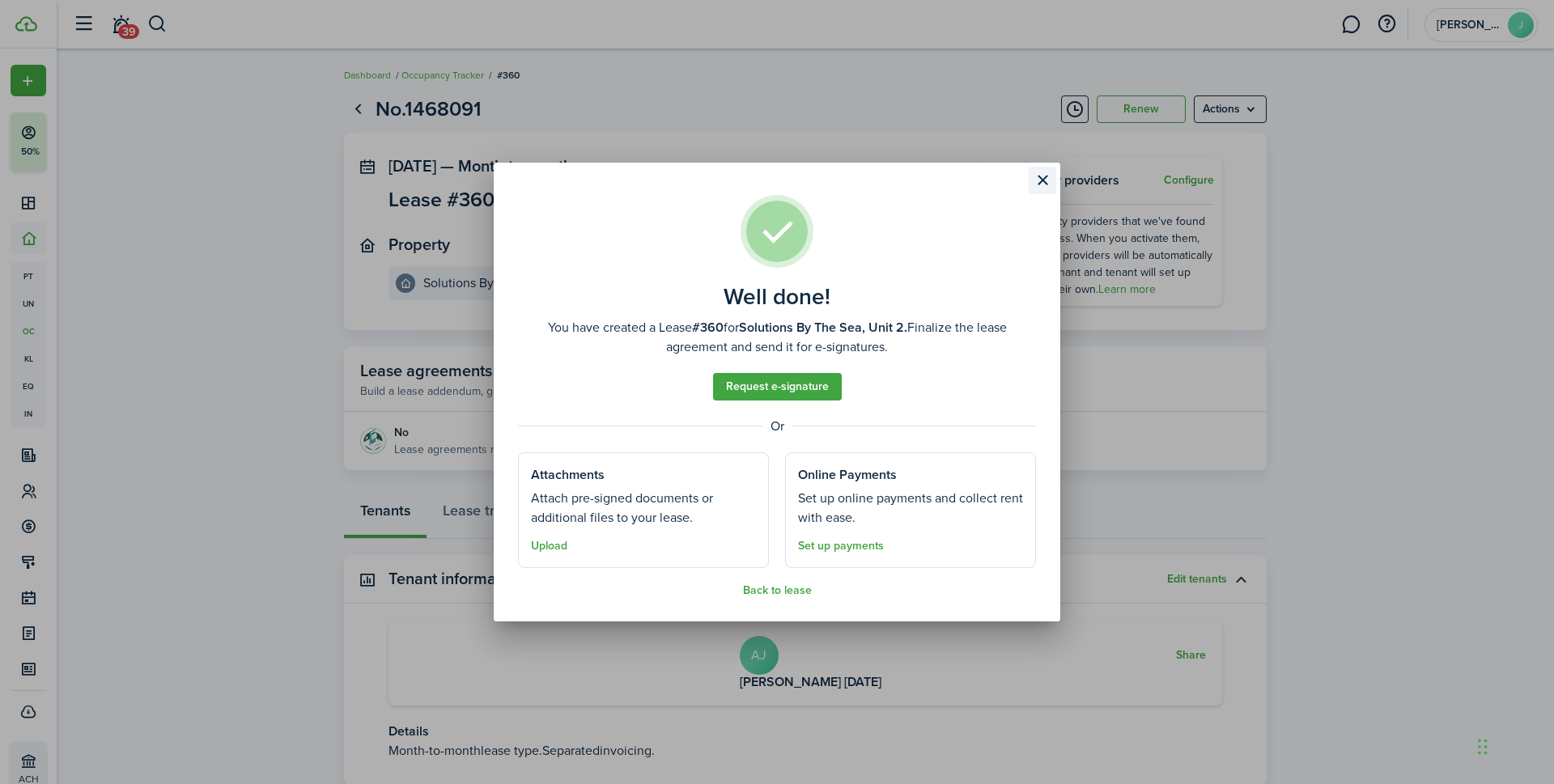
click at [1048, 179] on button "Close modal" at bounding box center [1042, 180] width 28 height 28
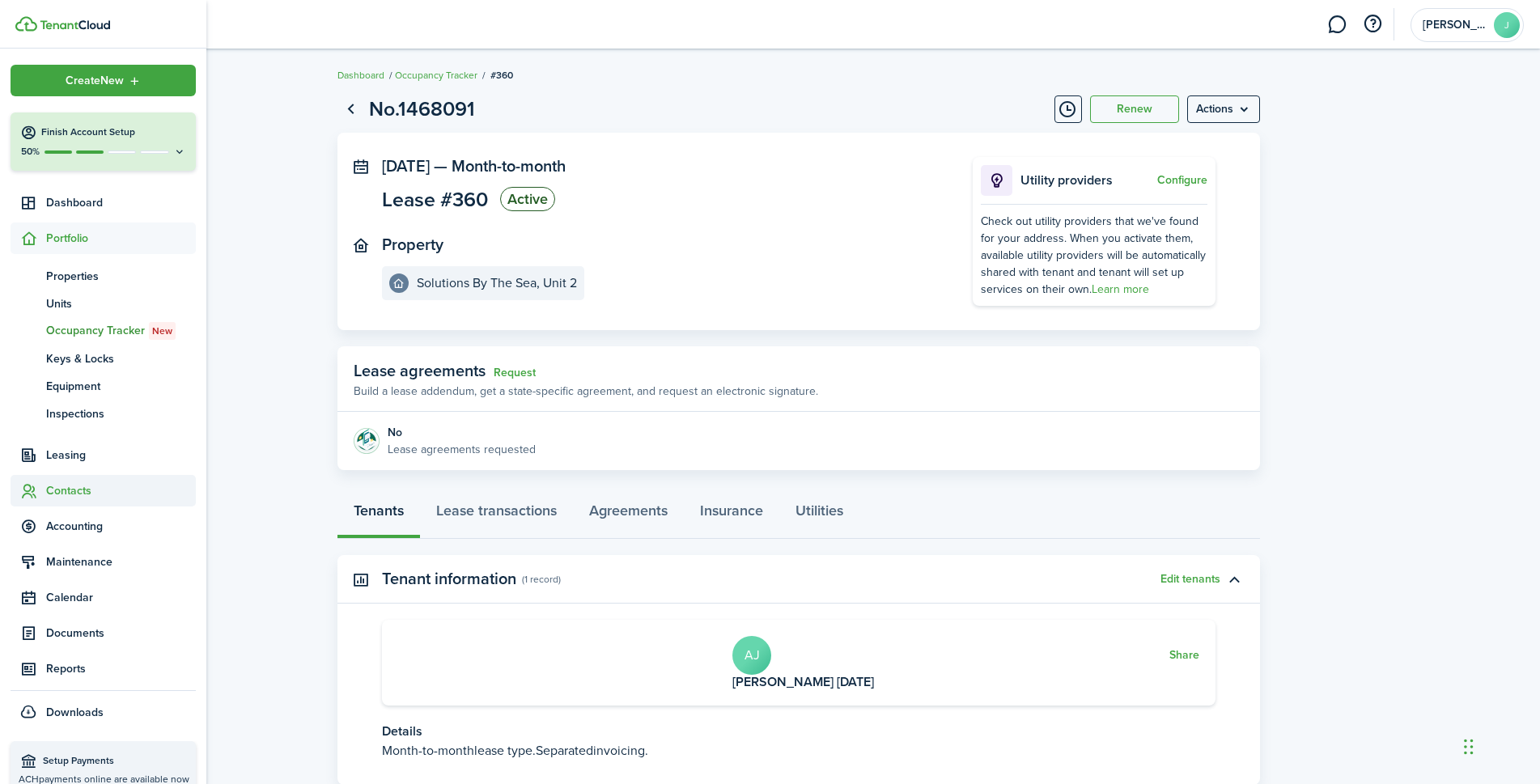
click at [74, 487] on span "Contacts" at bounding box center [121, 491] width 150 height 17
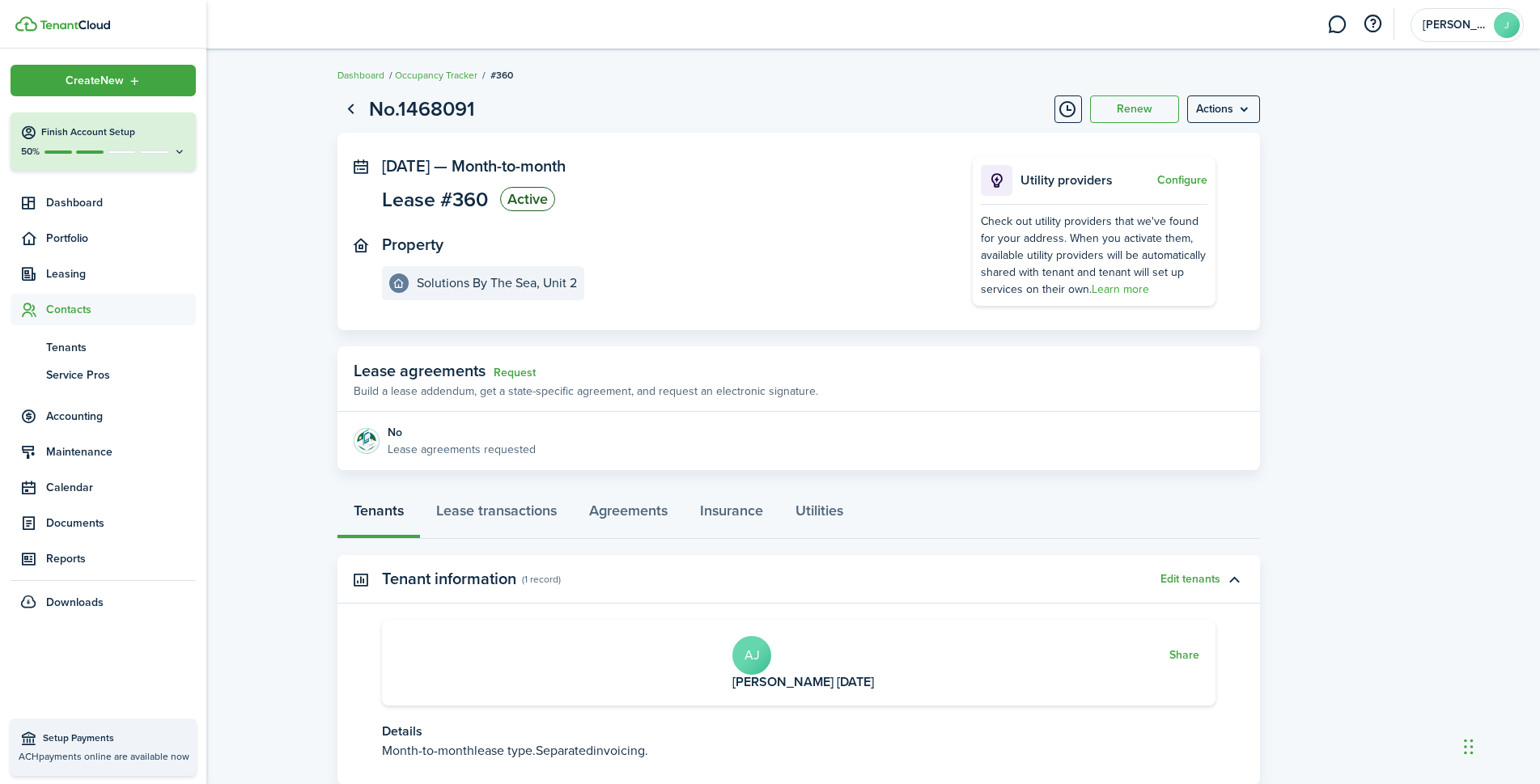
click at [66, 332] on ul "tn Tenants sp Service Pros" at bounding box center [103, 360] width 186 height 71
click at [74, 349] on span "Tenants" at bounding box center [121, 348] width 150 height 17
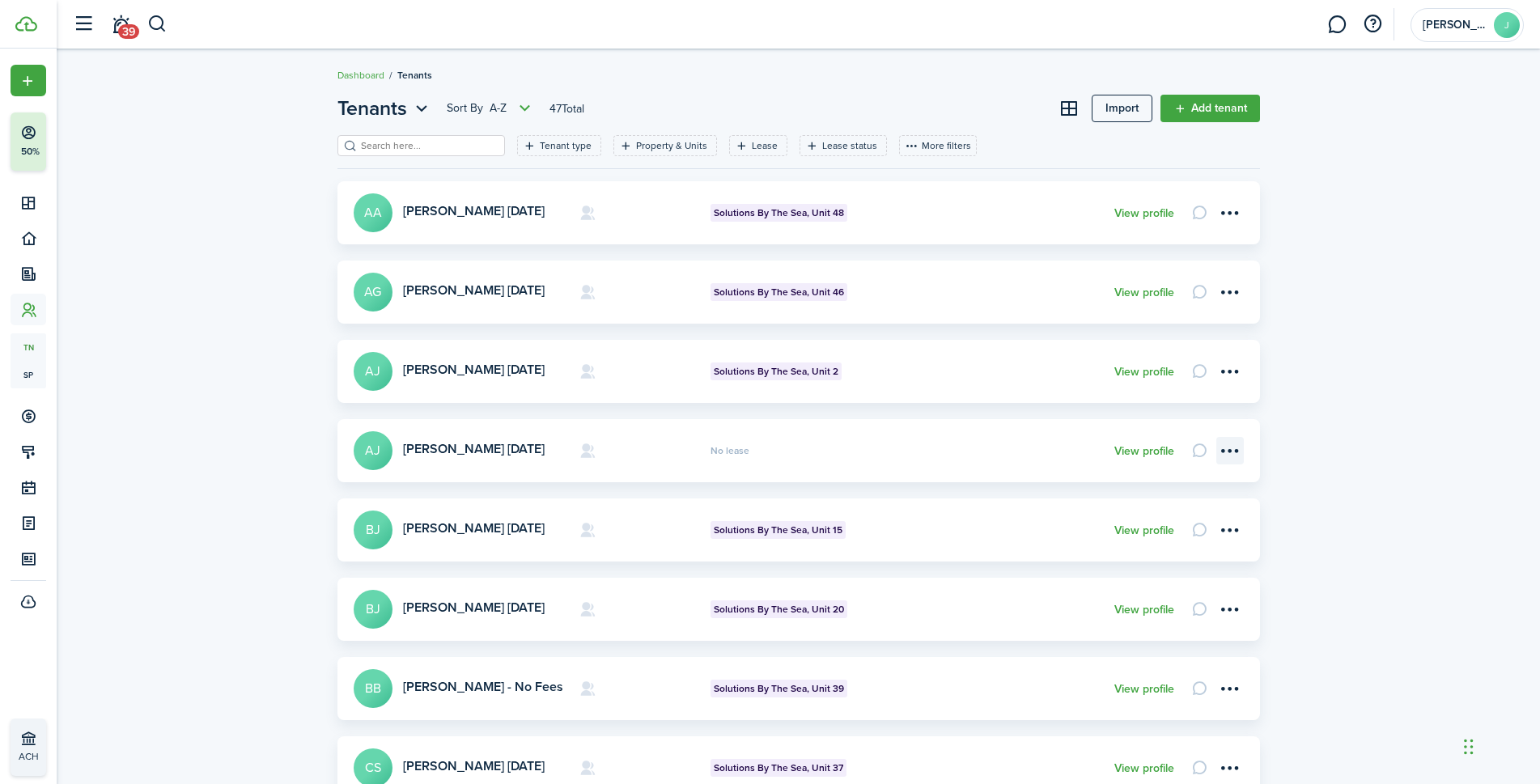
click at [1230, 450] on menu-btn-icon "Open menu" at bounding box center [1230, 451] width 28 height 28
click at [1142, 653] on button "Delete" at bounding box center [1173, 656] width 141 height 28
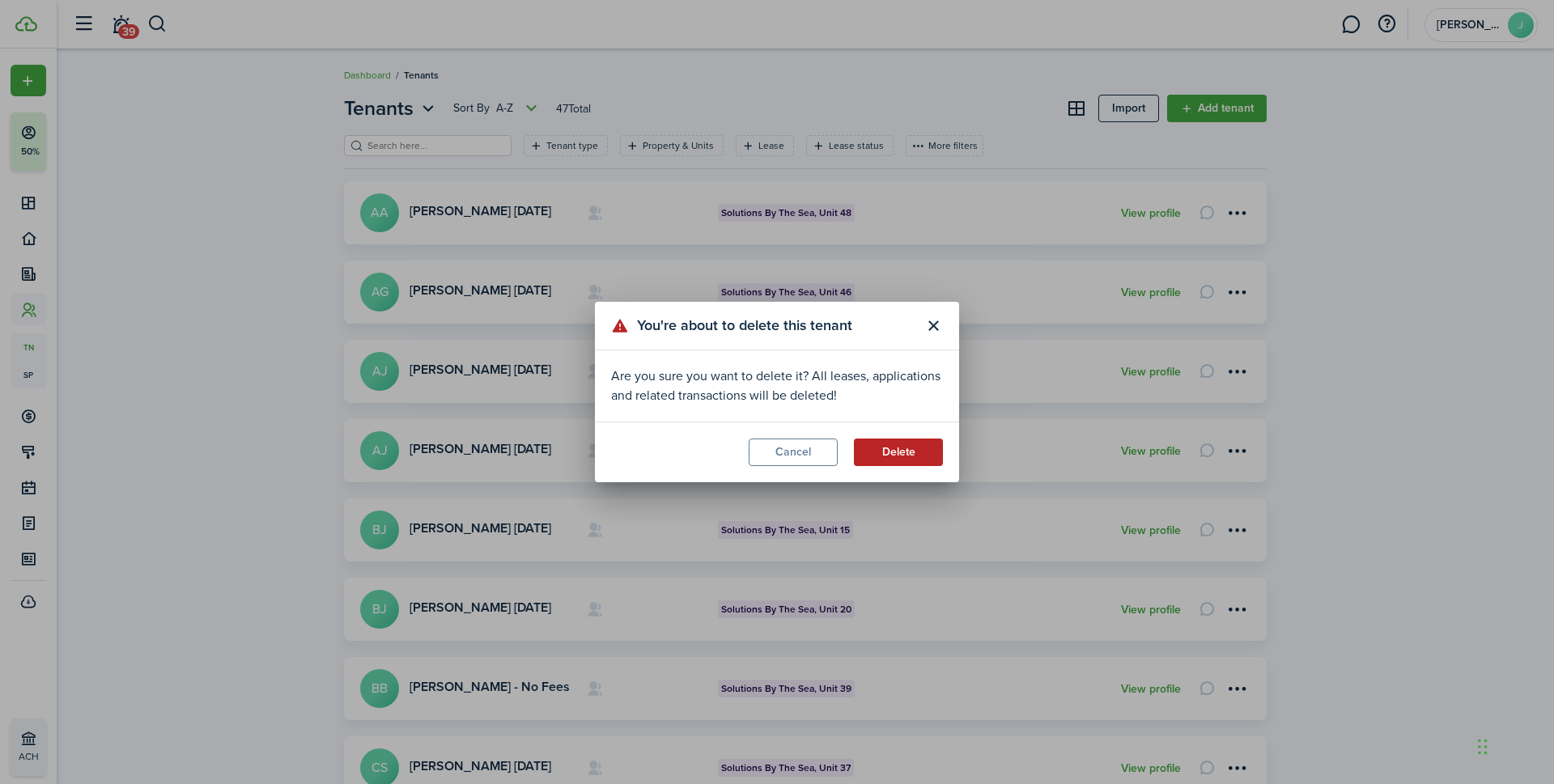
click at [925, 452] on button "Delete" at bounding box center [898, 452] width 89 height 28
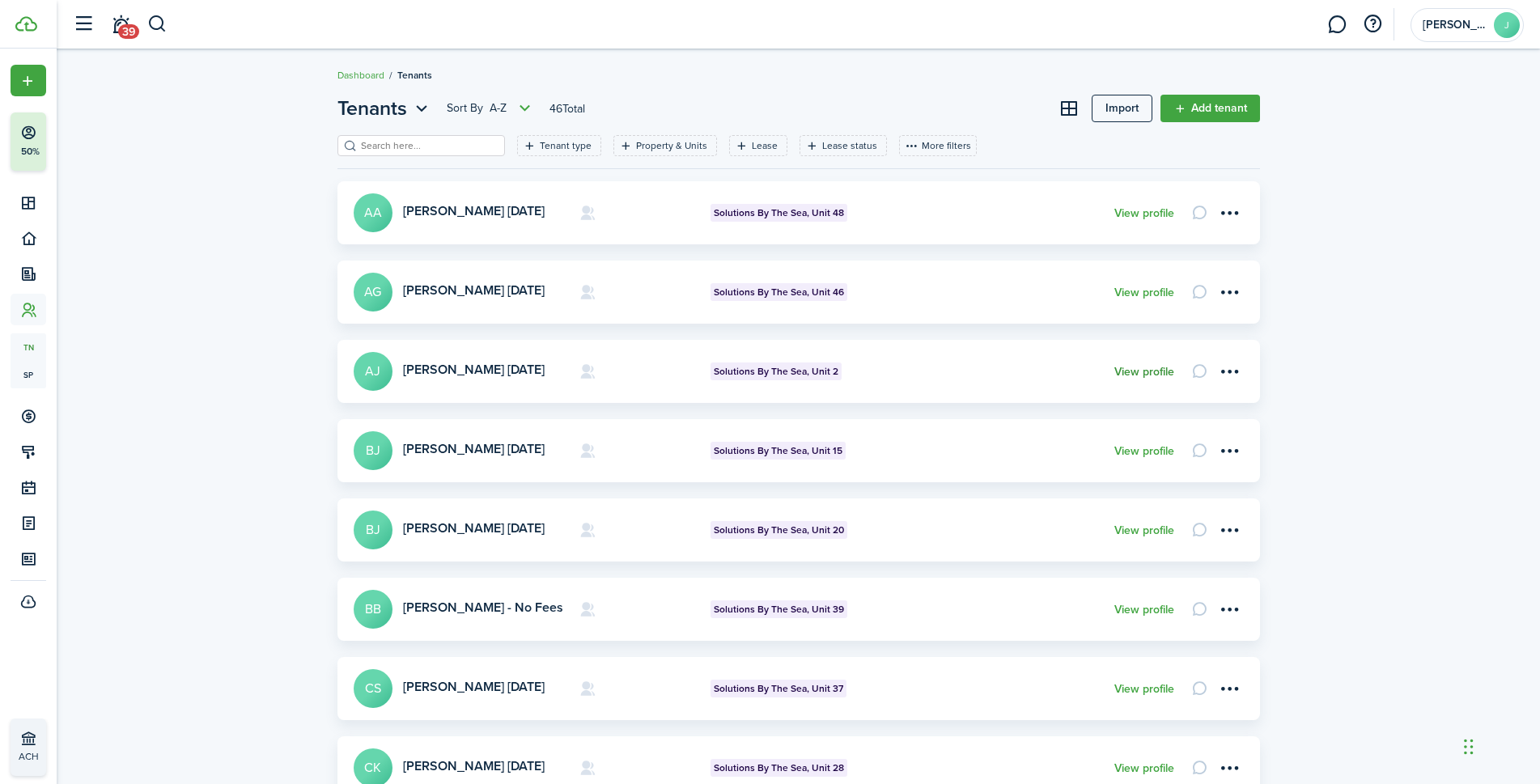
click at [1137, 373] on link "View profile" at bounding box center [1144, 372] width 60 height 12
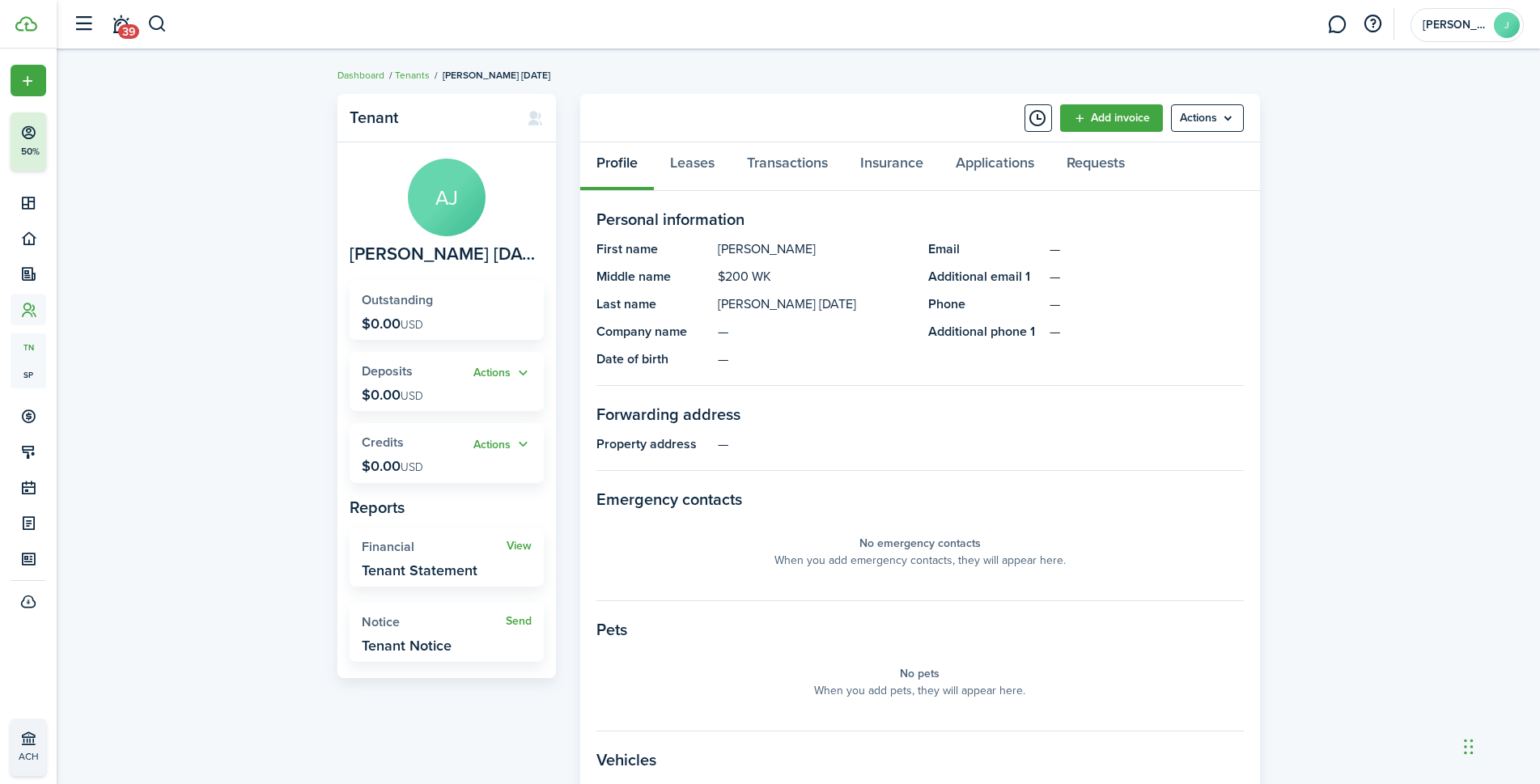
click at [1102, 103] on panel-main-header "Add invoice Actions" at bounding box center [920, 118] width 680 height 49
click at [1102, 121] on link "Add invoice" at bounding box center [1111, 118] width 103 height 28
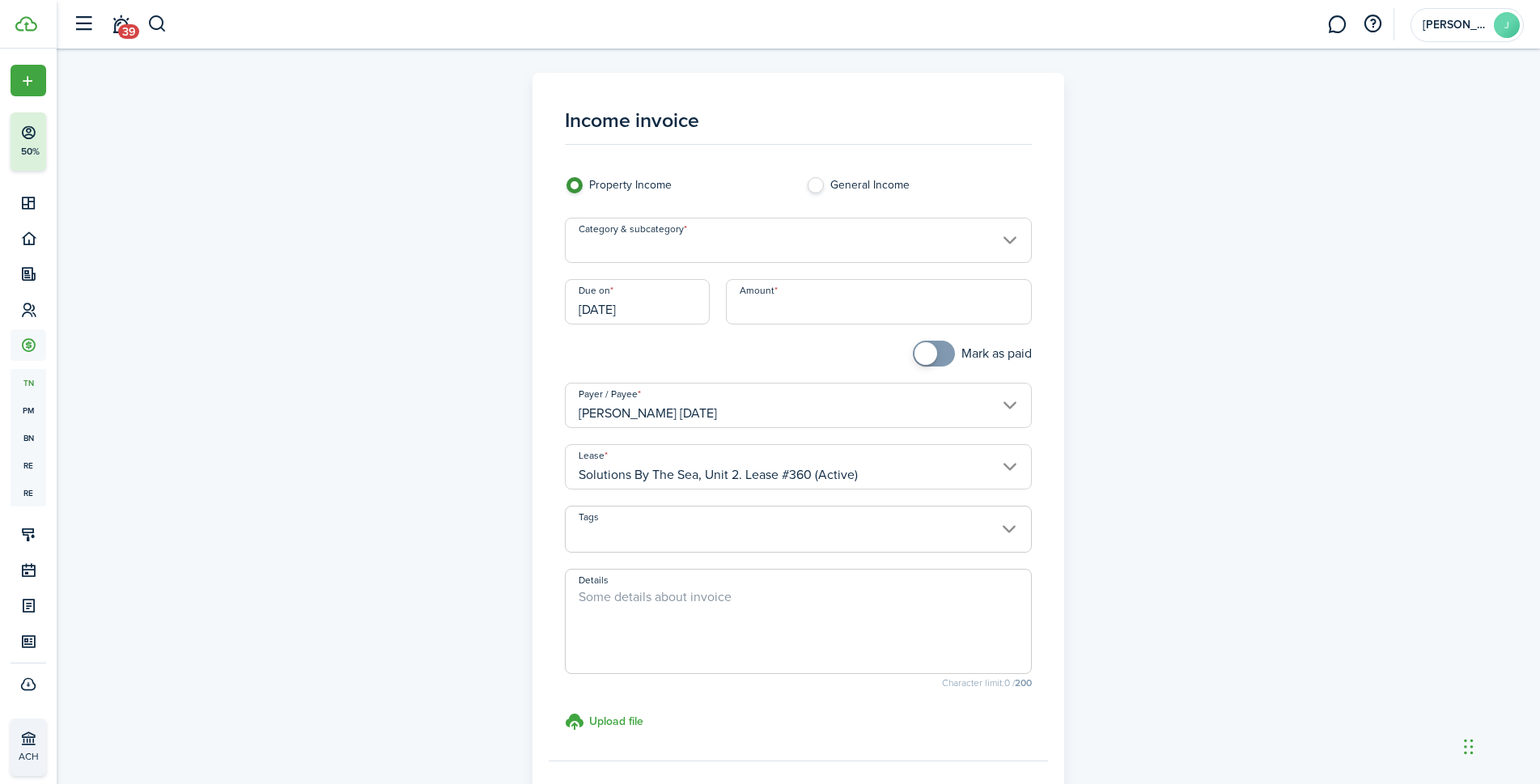
click at [869, 239] on input "Category & subcategory" at bounding box center [799, 240] width 467 height 45
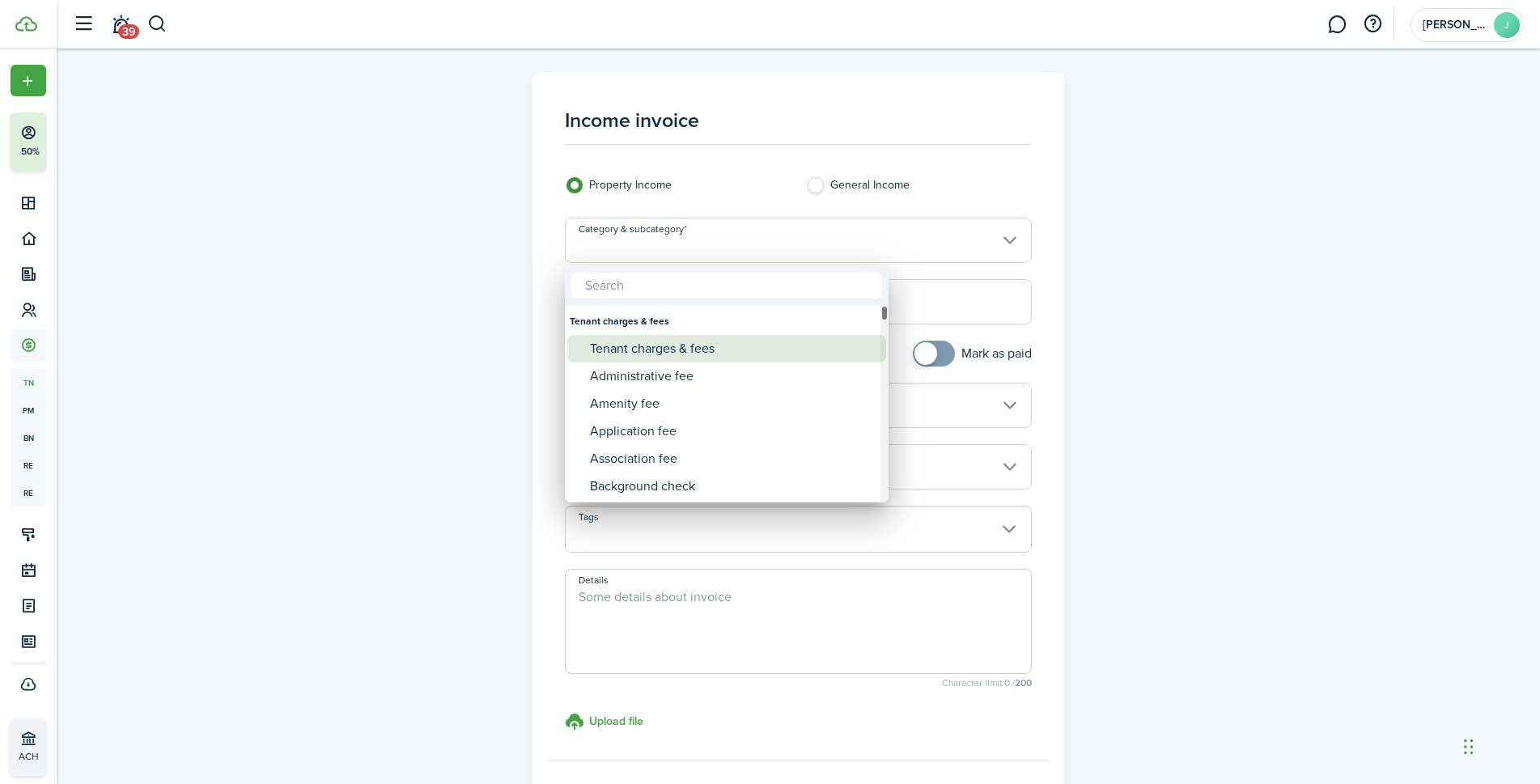
click at [692, 343] on div "Tenant charges & fees" at bounding box center [733, 349] width 286 height 28
type input "Tenant charges & fees"
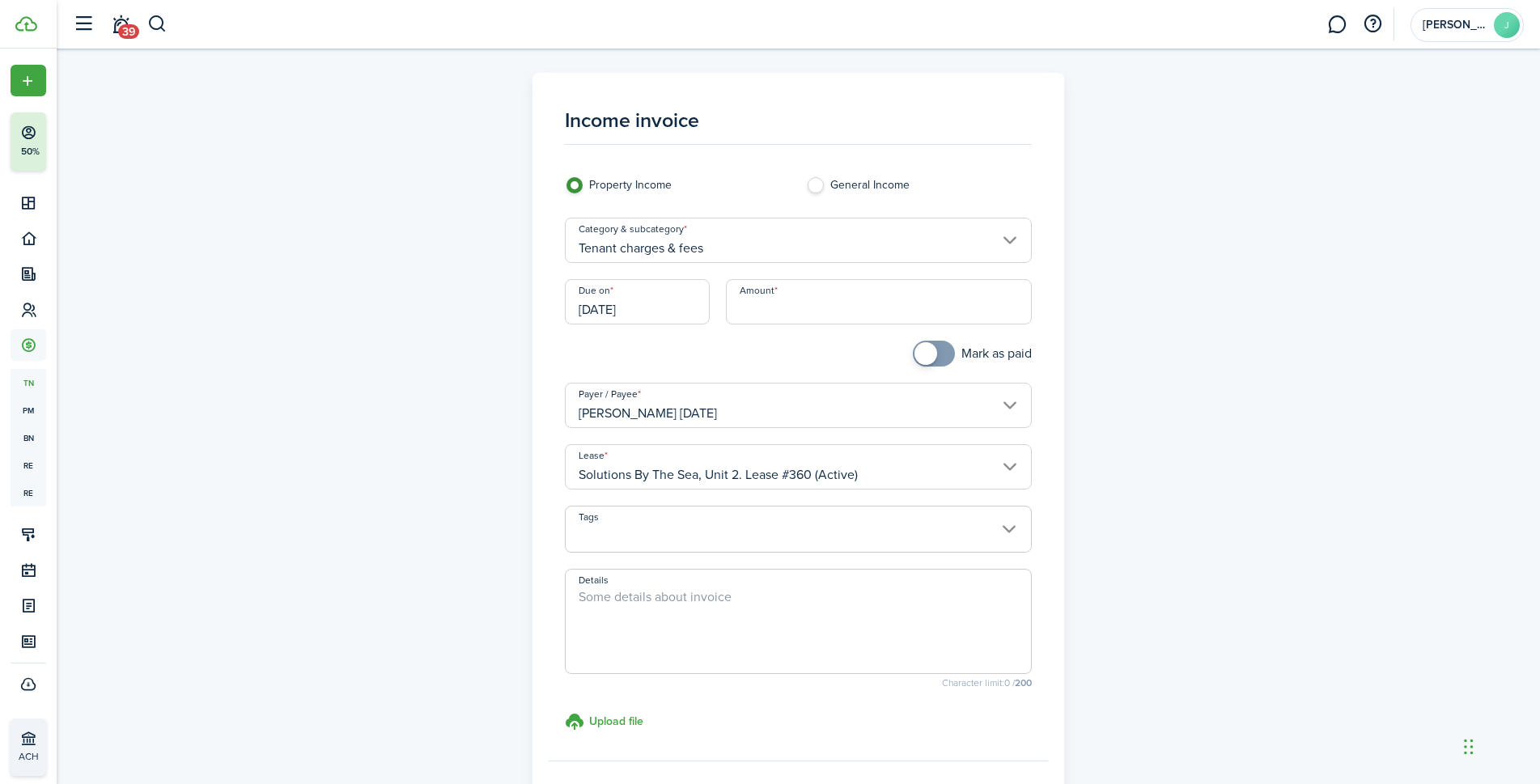
click at [784, 301] on input "Amount" at bounding box center [879, 301] width 306 height 45
type input "$400.00"
click at [1163, 269] on div "Income invoice Property Income General Income Category & subcategory Tenant cha…" at bounding box center [799, 459] width 939 height 772
click at [654, 595] on textarea "Details" at bounding box center [799, 625] width 465 height 78
type textarea "i"
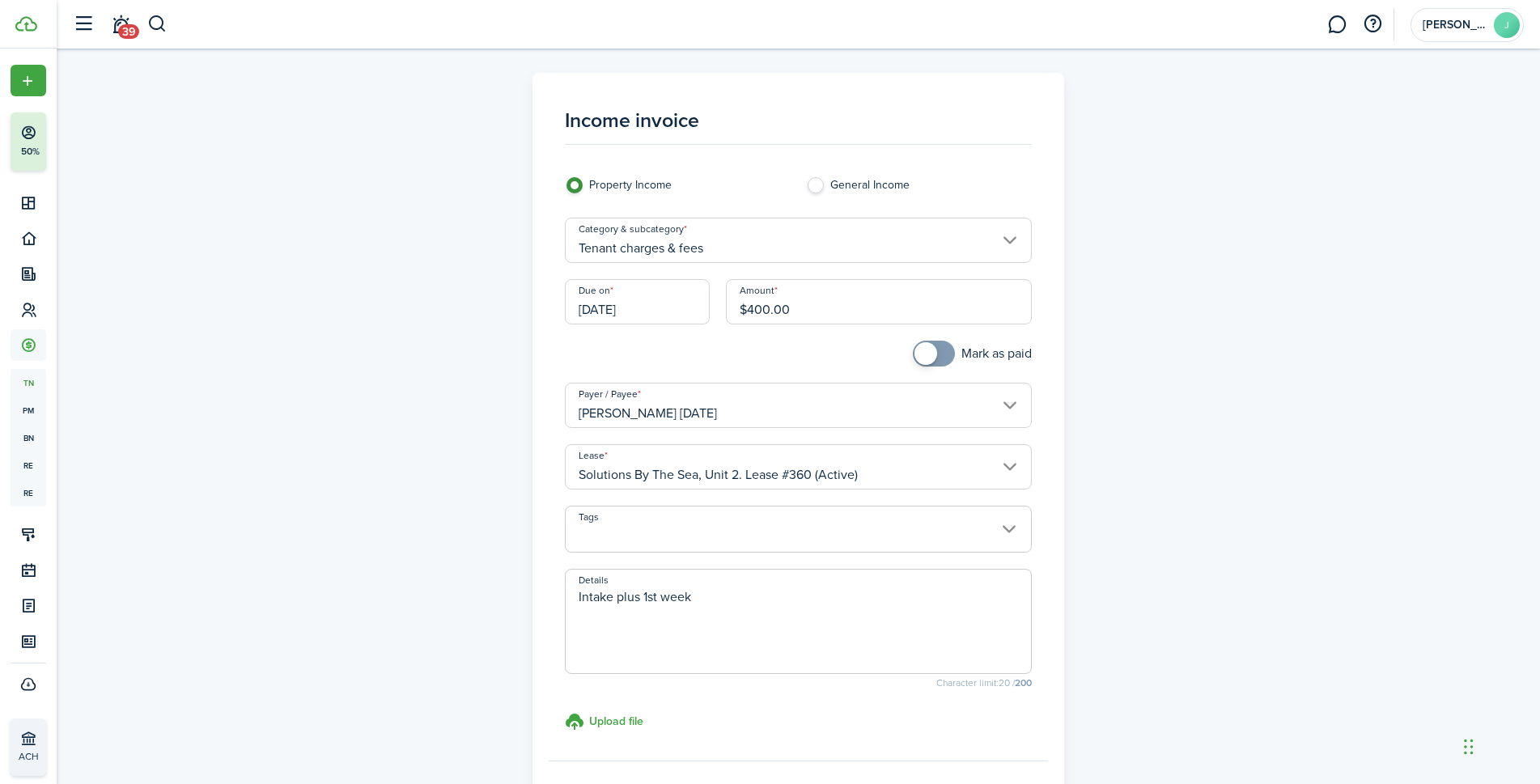
scroll to position [155, 0]
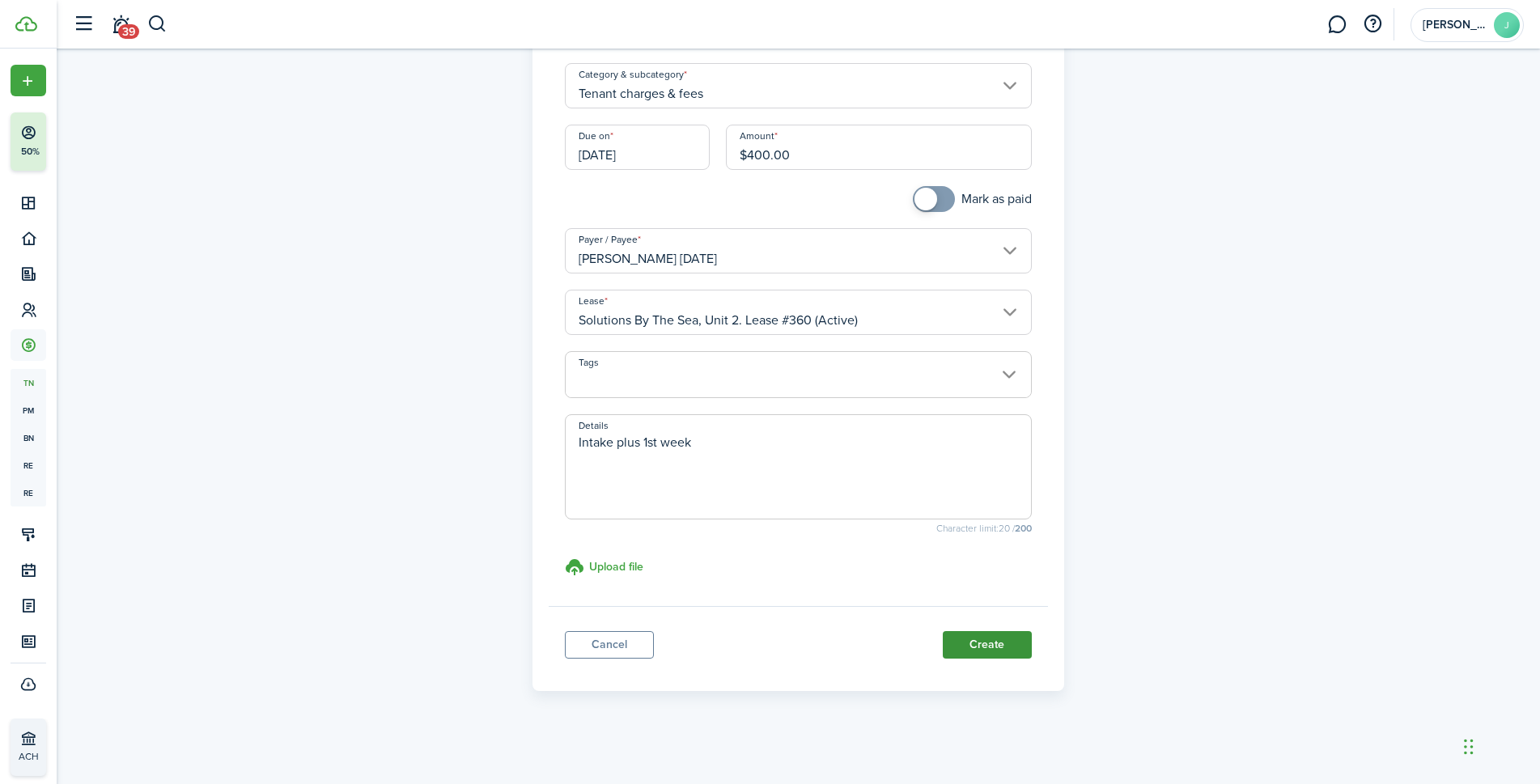
type textarea "Intake plus 1st week"
click at [1002, 648] on button "Create" at bounding box center [987, 645] width 89 height 28
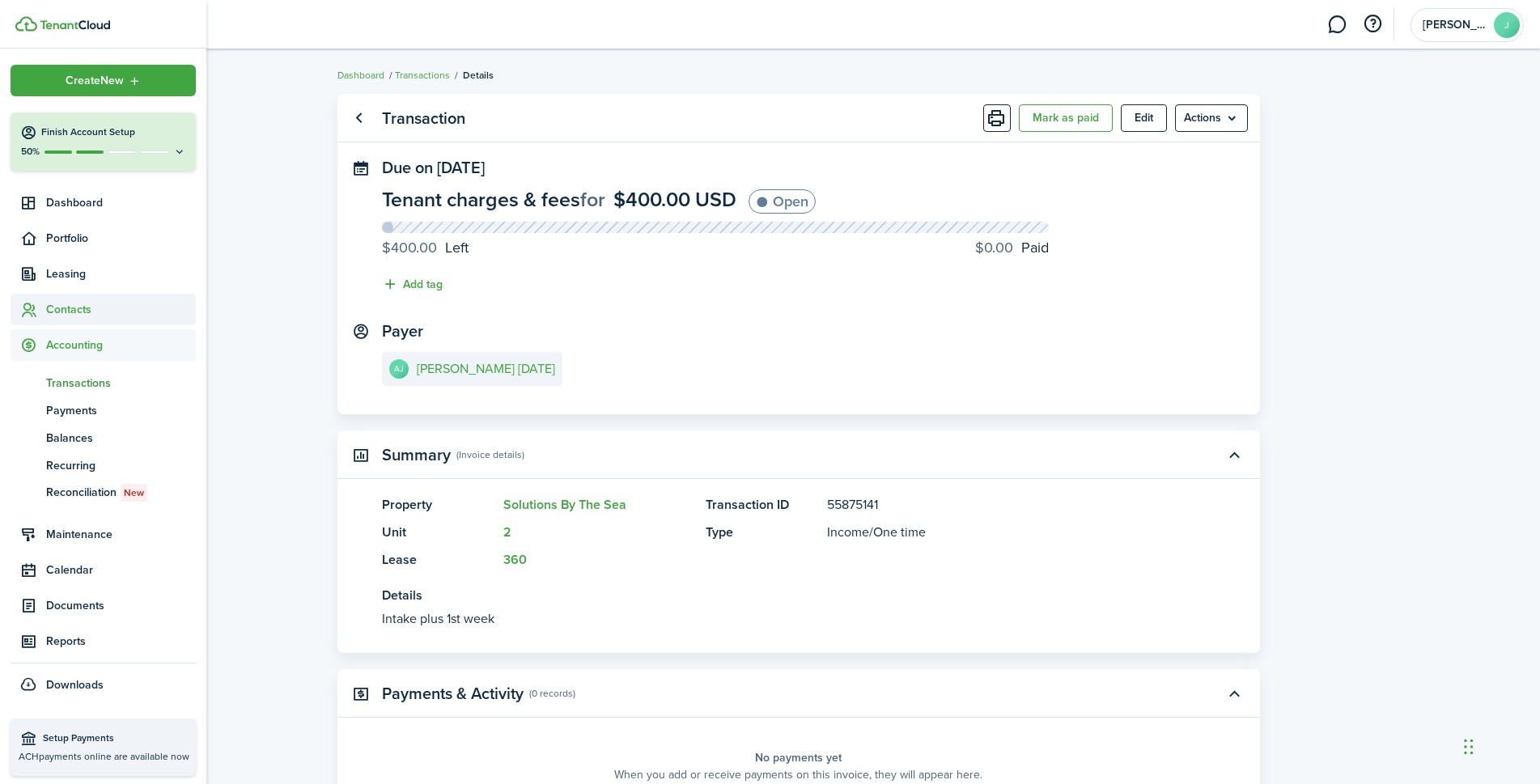
click at [49, 309] on span "Contacts" at bounding box center [121, 309] width 150 height 17
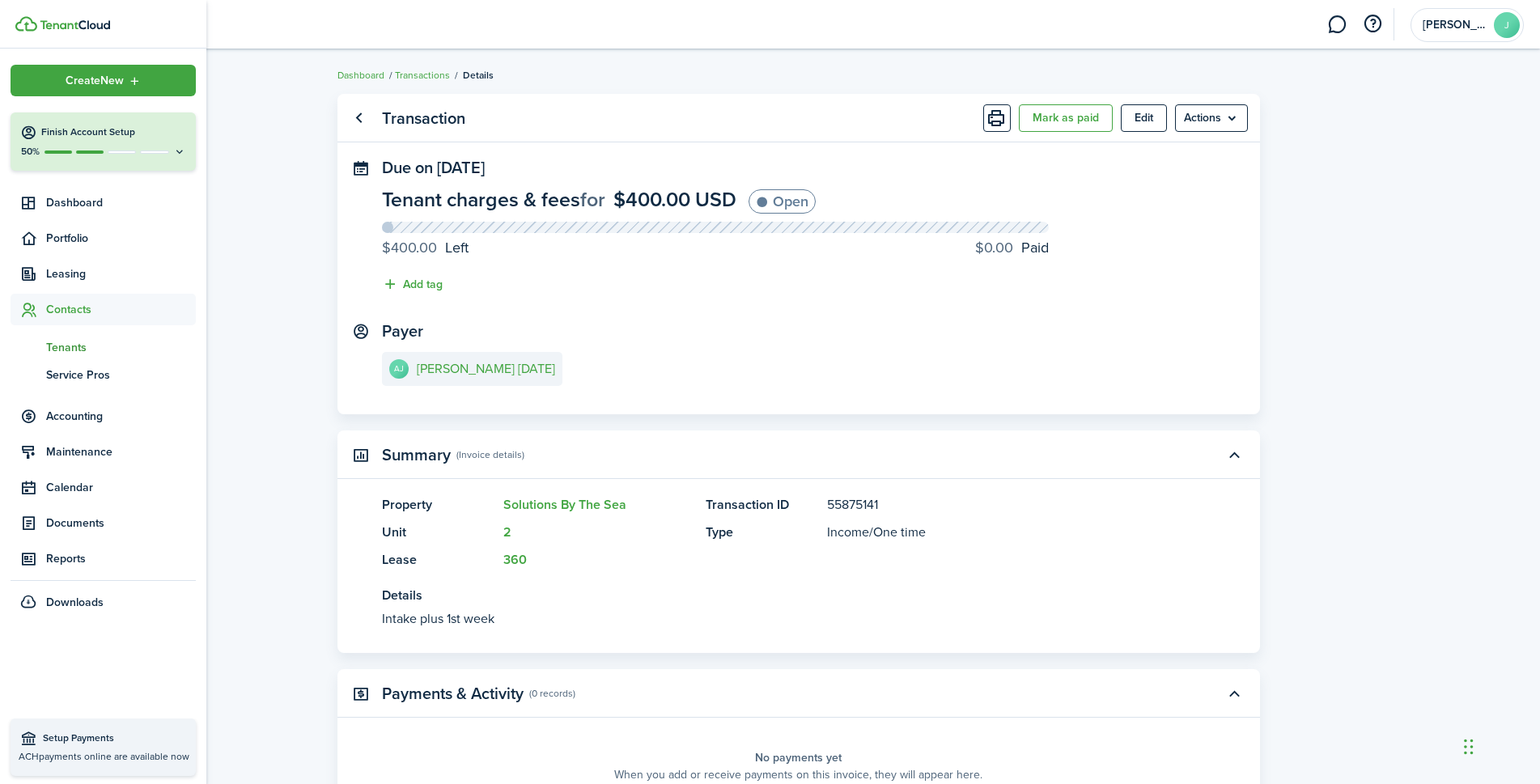
click at [64, 346] on span "Tenants" at bounding box center [121, 348] width 150 height 17
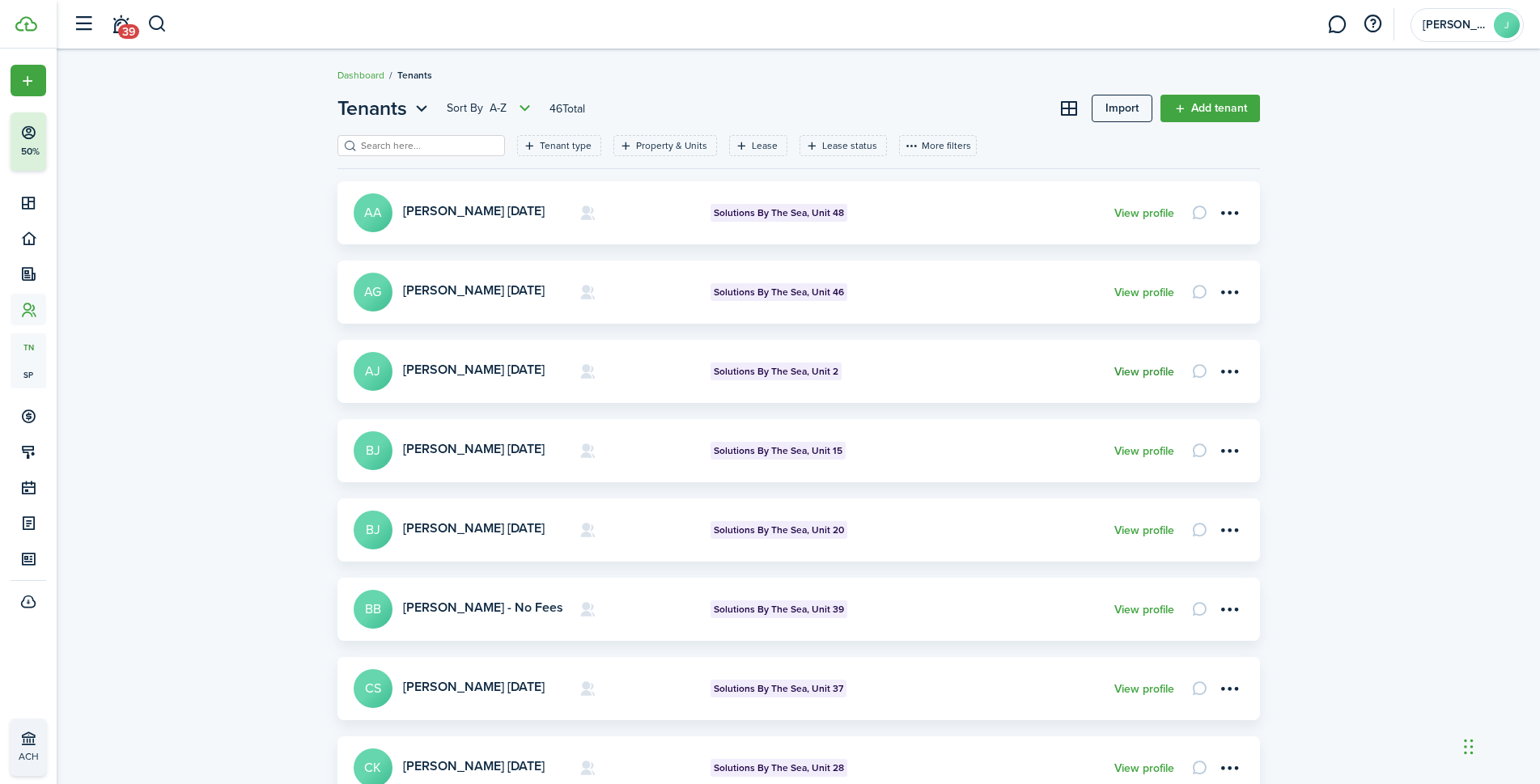
click at [1140, 366] on link "View profile" at bounding box center [1144, 372] width 60 height 12
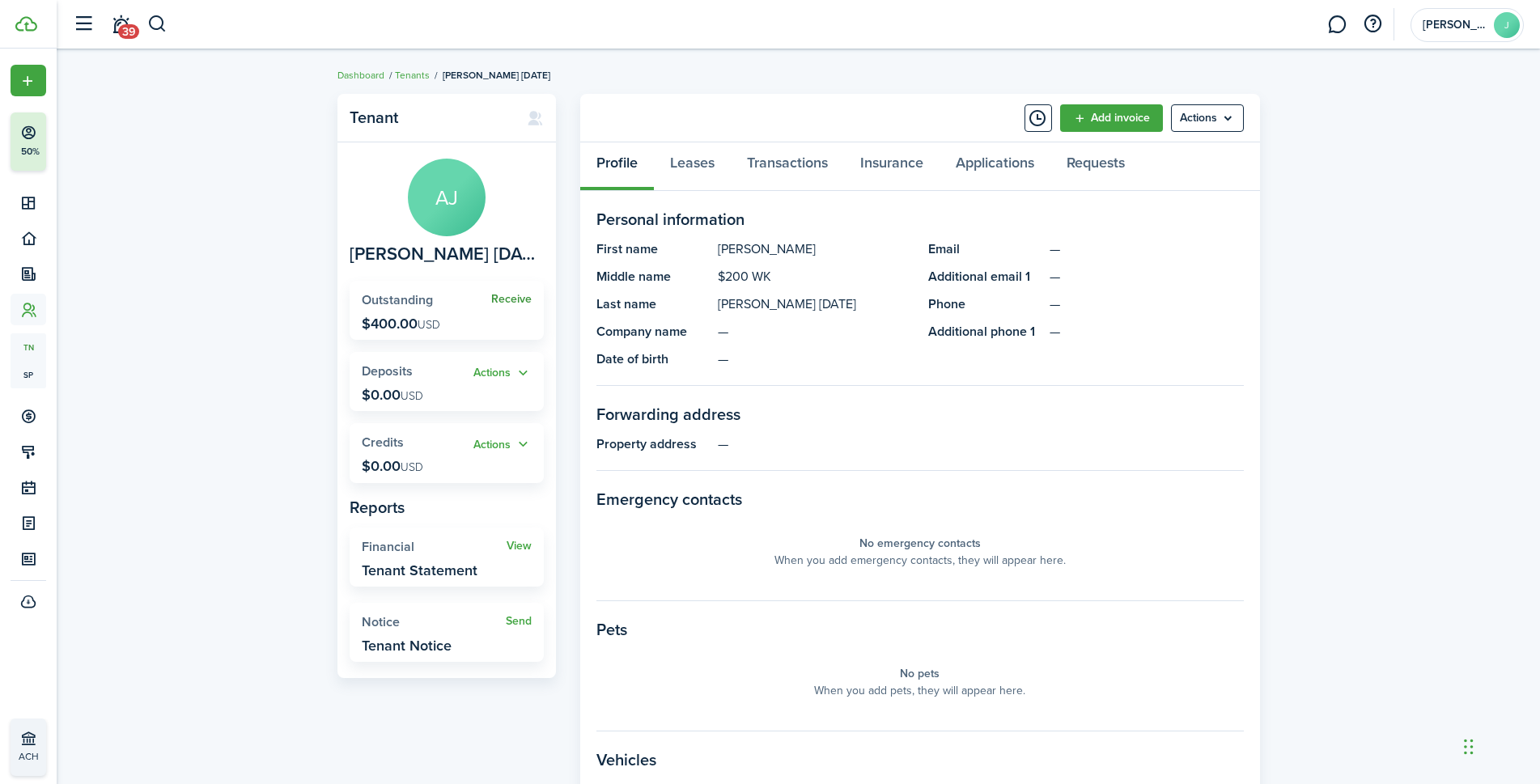
click at [515, 303] on link "Receive" at bounding box center [511, 299] width 40 height 12
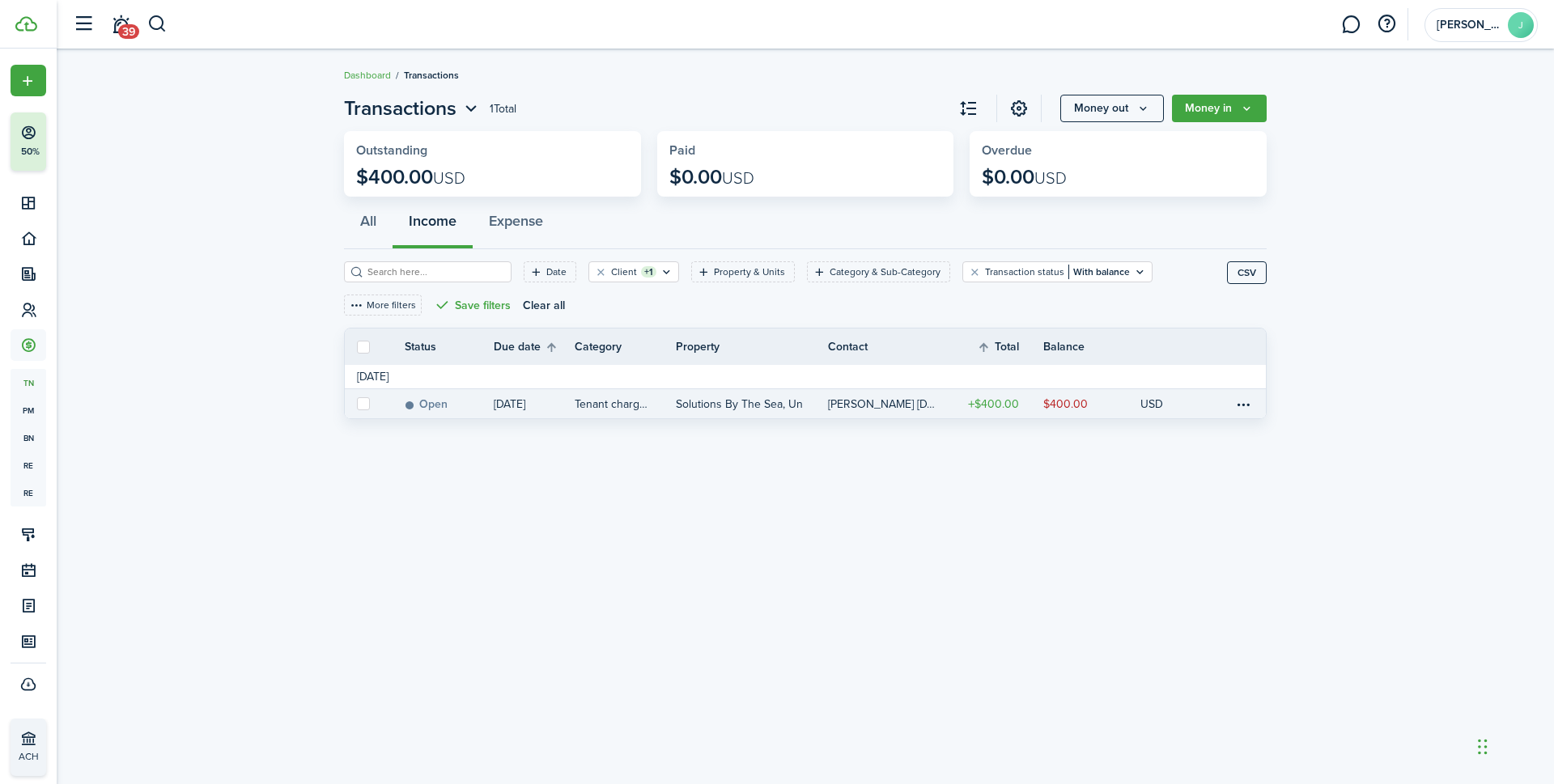
click at [366, 401] on label at bounding box center [362, 403] width 12 height 12
click at [357, 404] on input "checkbox" at bounding box center [356, 404] width 1 height 1
checkbox input "true"
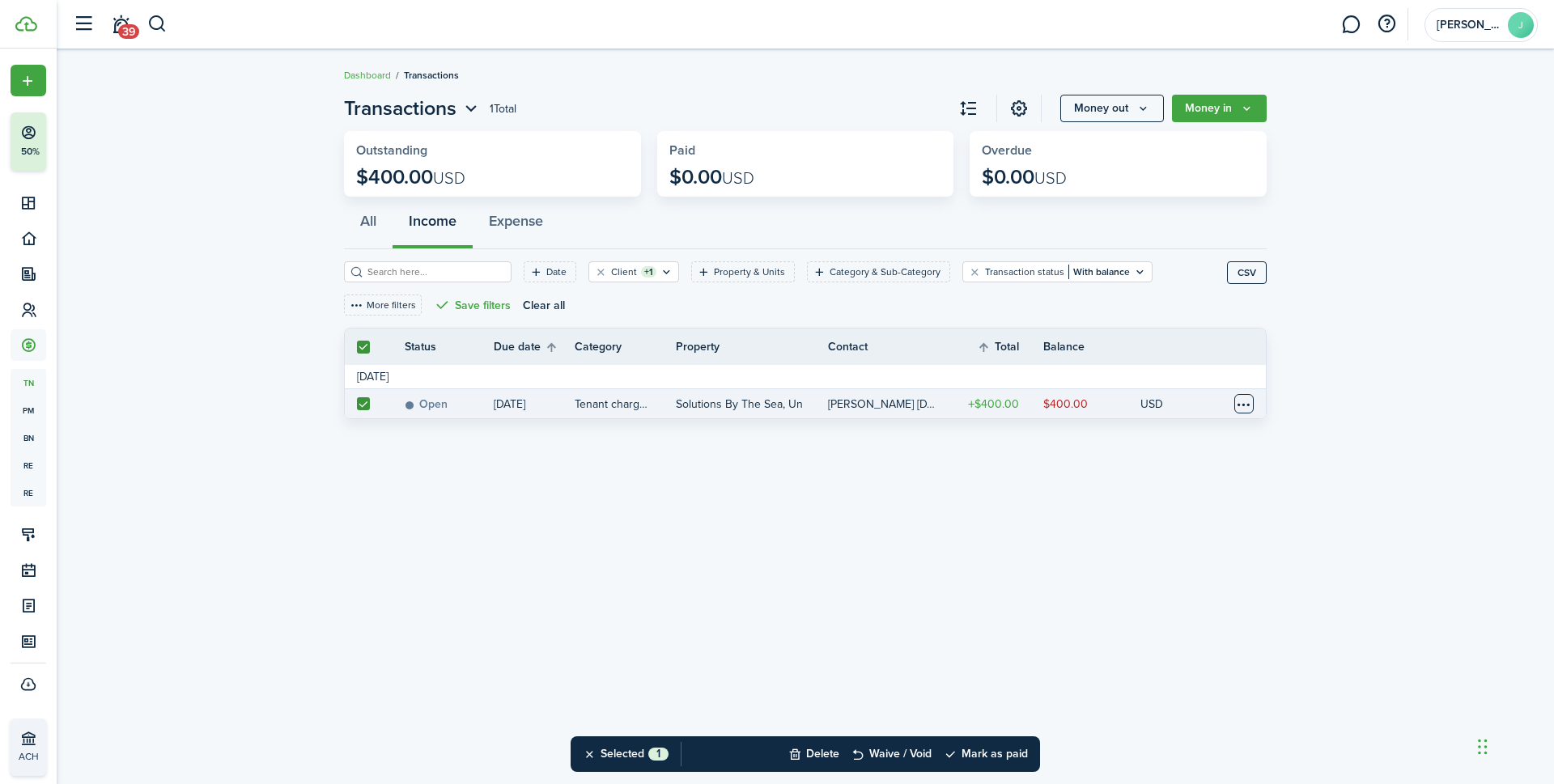
click at [1244, 400] on table-menu-btn-icon at bounding box center [1244, 404] width 19 height 19
click at [1188, 460] on link "Mark as paid" at bounding box center [1182, 461] width 141 height 28
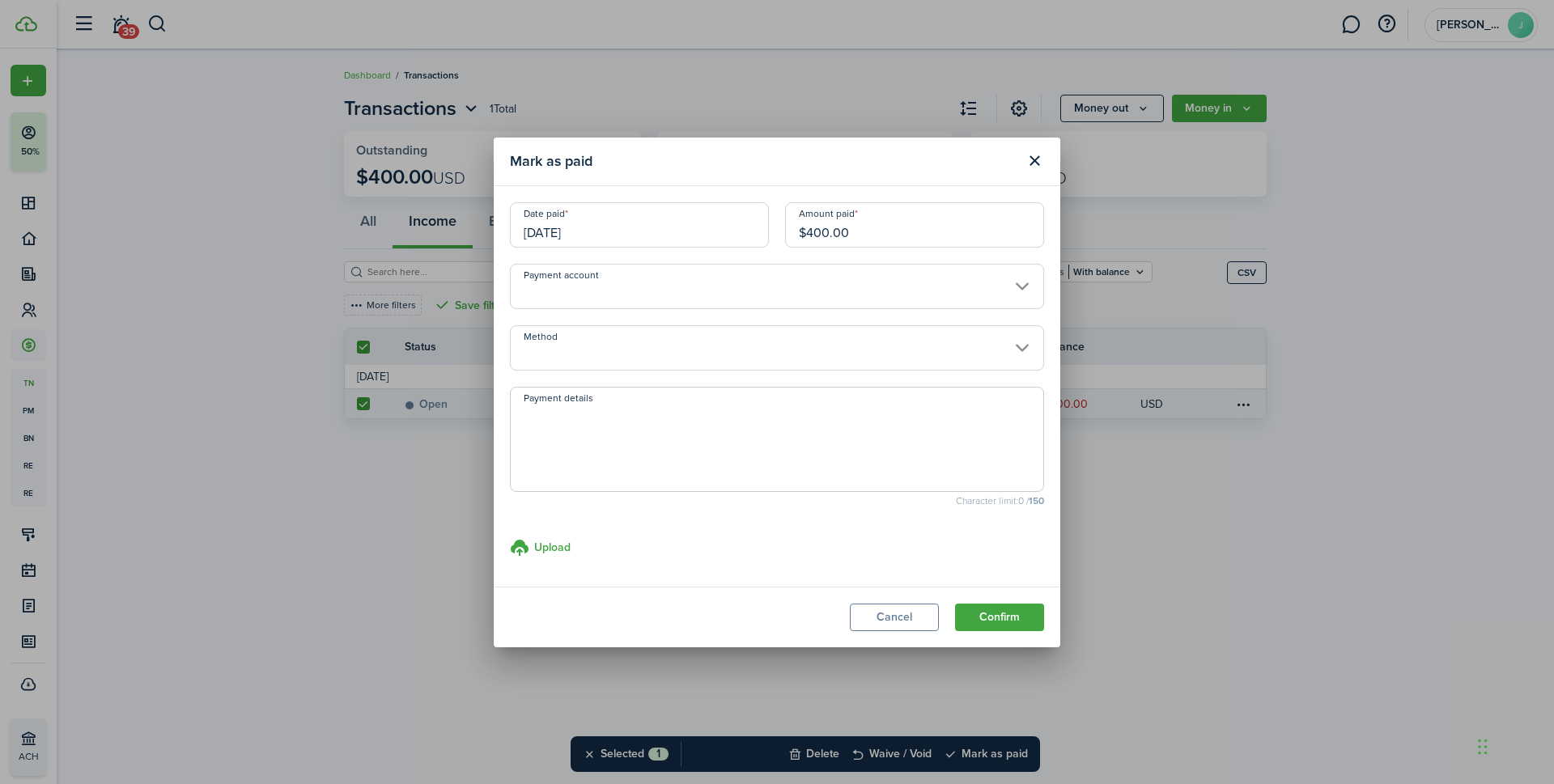
click at [826, 232] on input "$400.00" at bounding box center [914, 225] width 259 height 45
type input "$44.00"
click at [900, 179] on header "Mark as paid" at bounding box center [777, 161] width 566 height 49
click at [704, 351] on input "Method" at bounding box center [777, 347] width 534 height 45
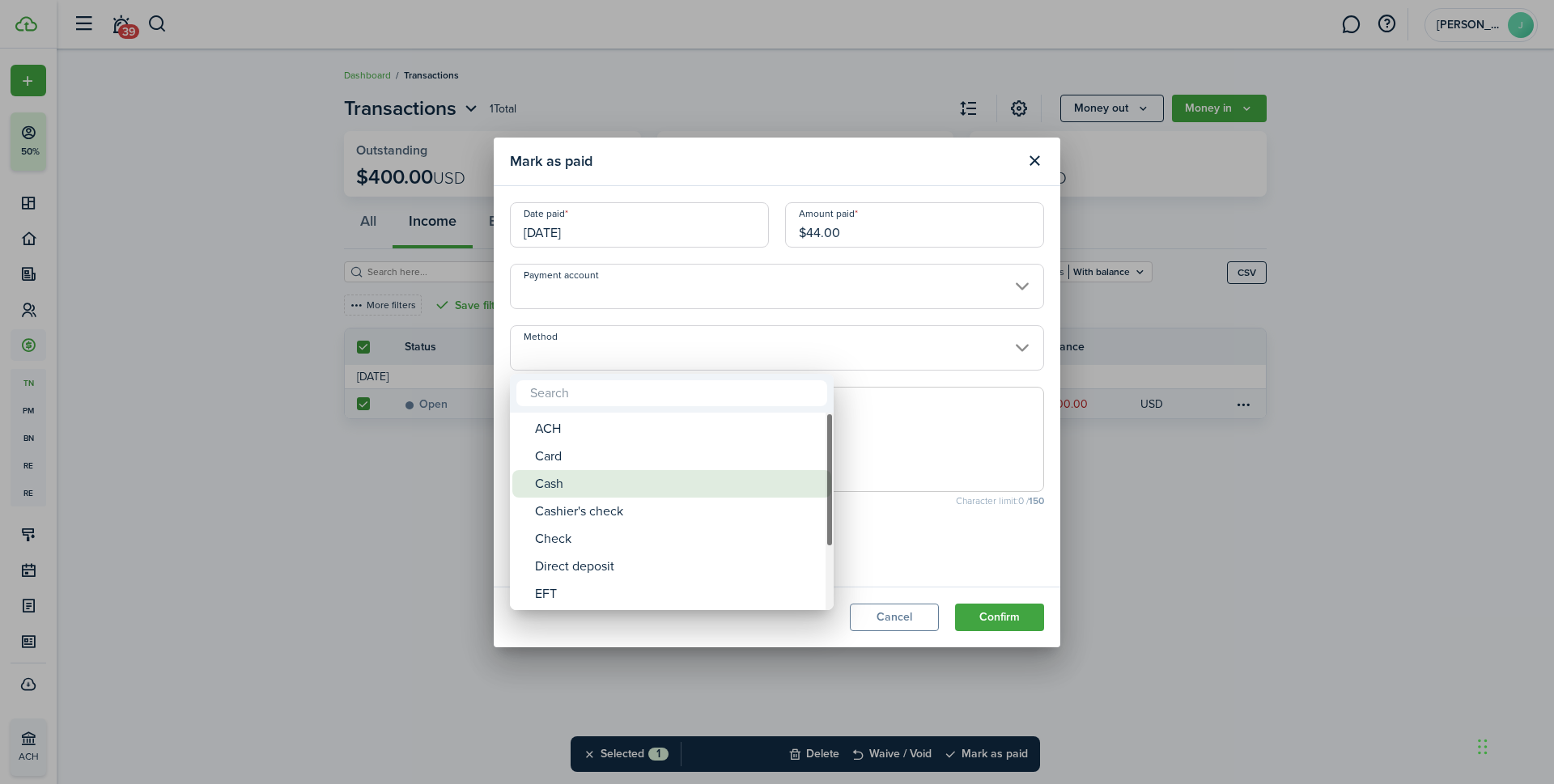
click at [561, 479] on div "Cash" at bounding box center [678, 483] width 286 height 28
type input "Cash"
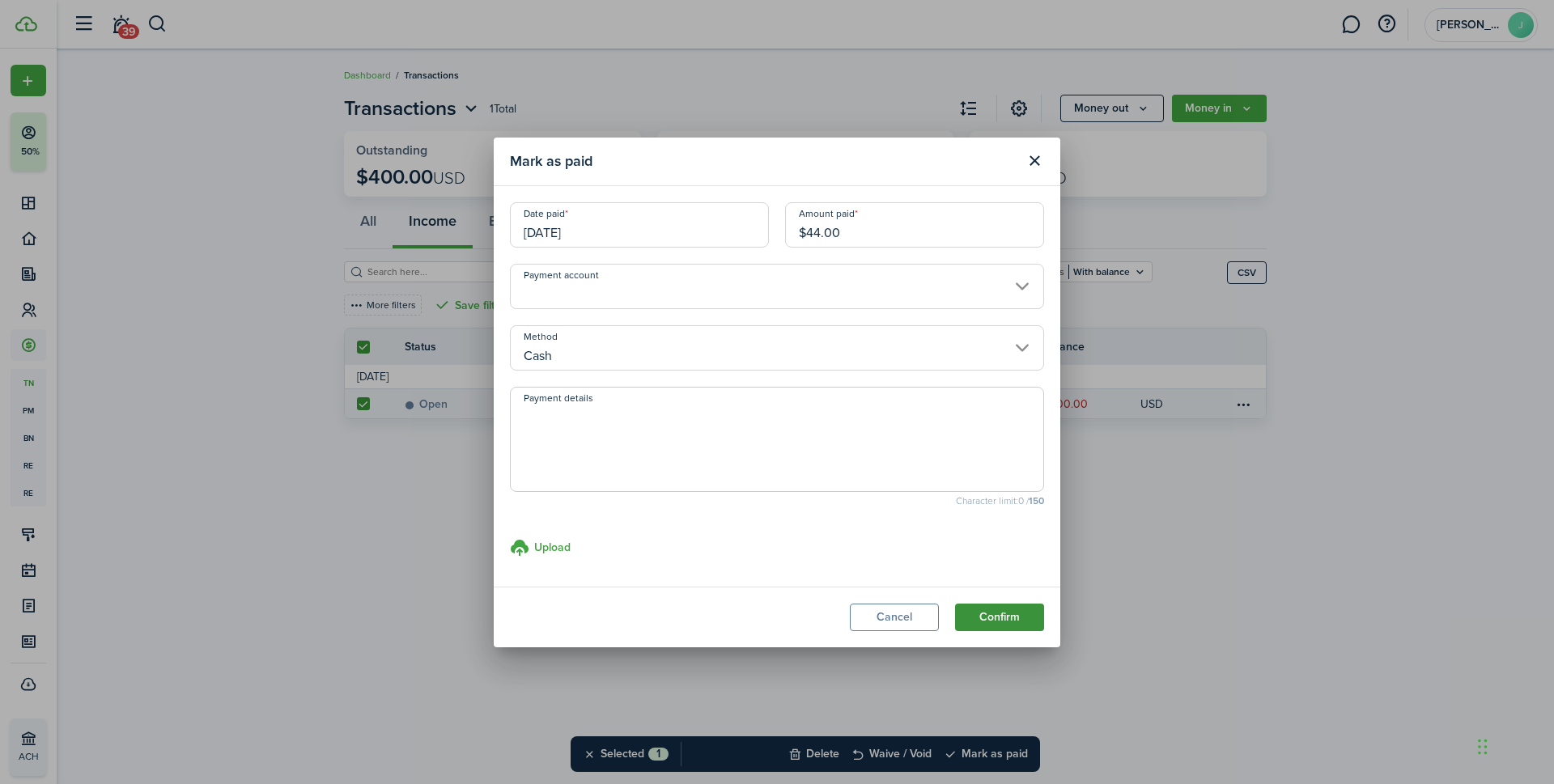
click at [1017, 618] on button "Confirm" at bounding box center [999, 617] width 89 height 28
